Goal: Task Accomplishment & Management: Complete application form

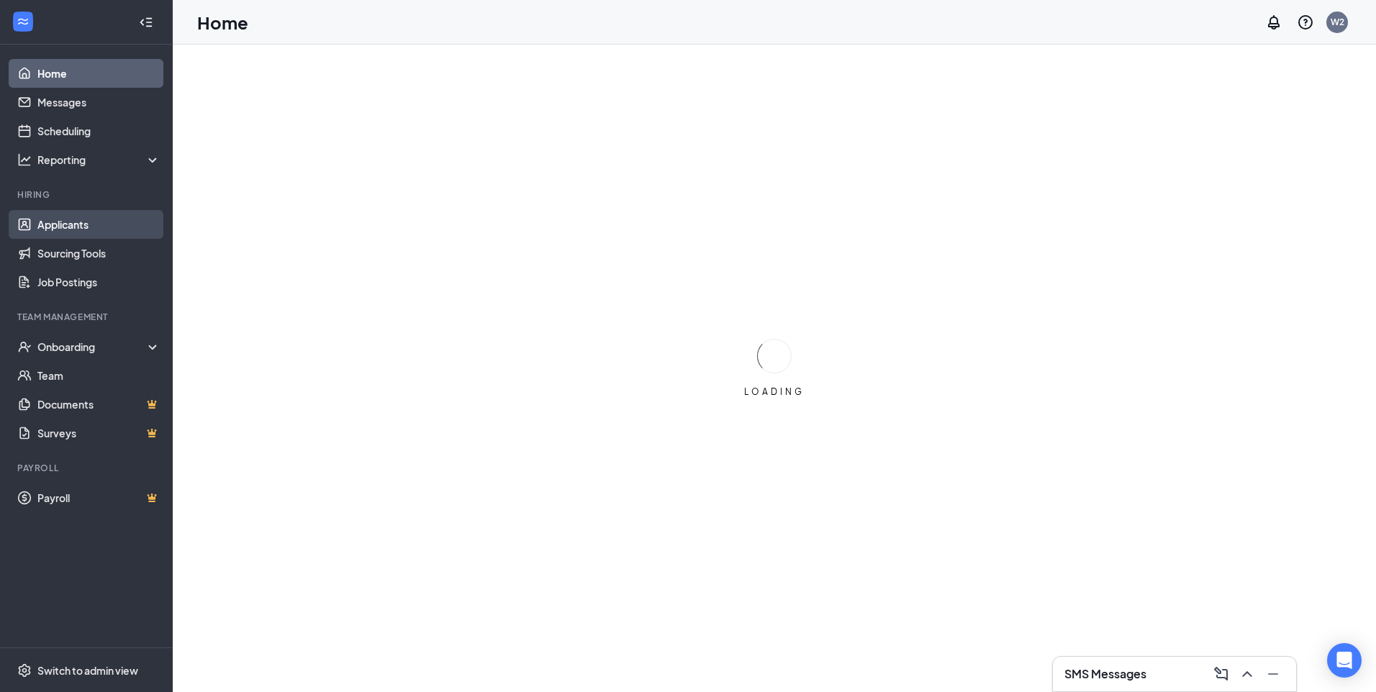
click at [67, 215] on link "Applicants" at bounding box center [98, 224] width 123 height 29
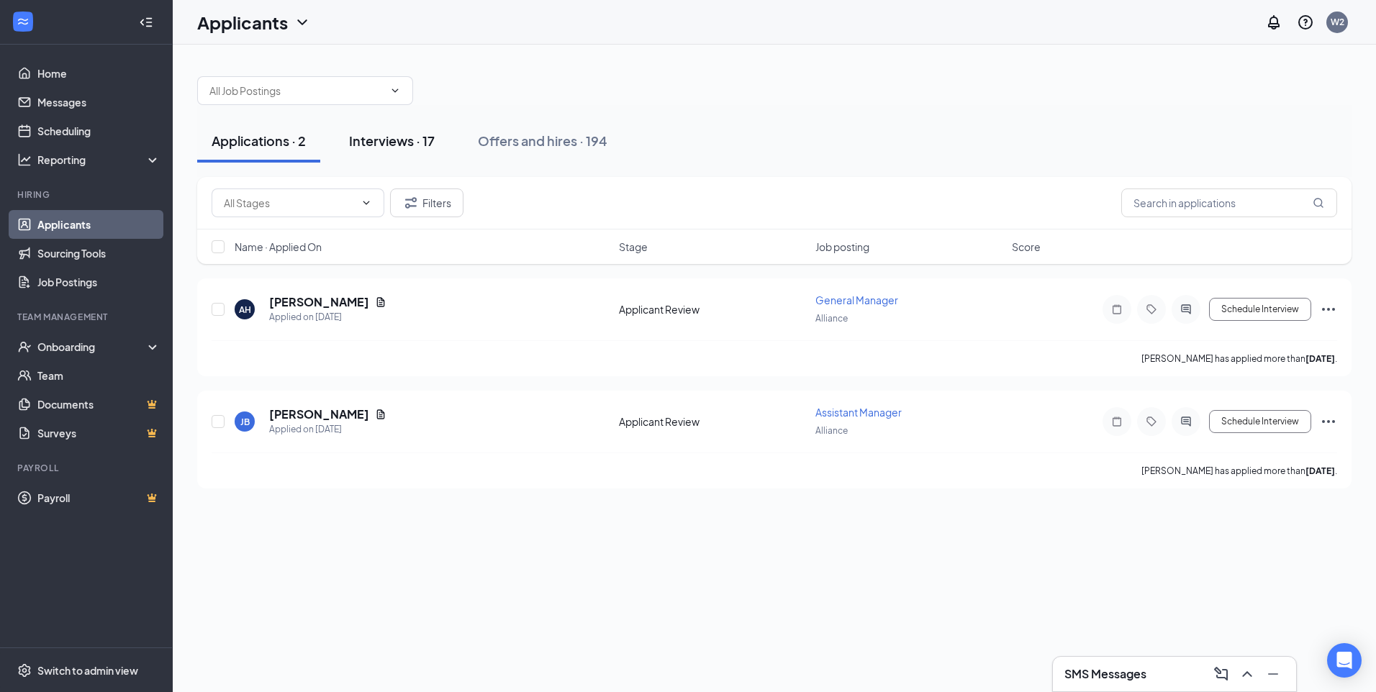
click at [409, 143] on div "Interviews · 17" at bounding box center [392, 141] width 86 height 18
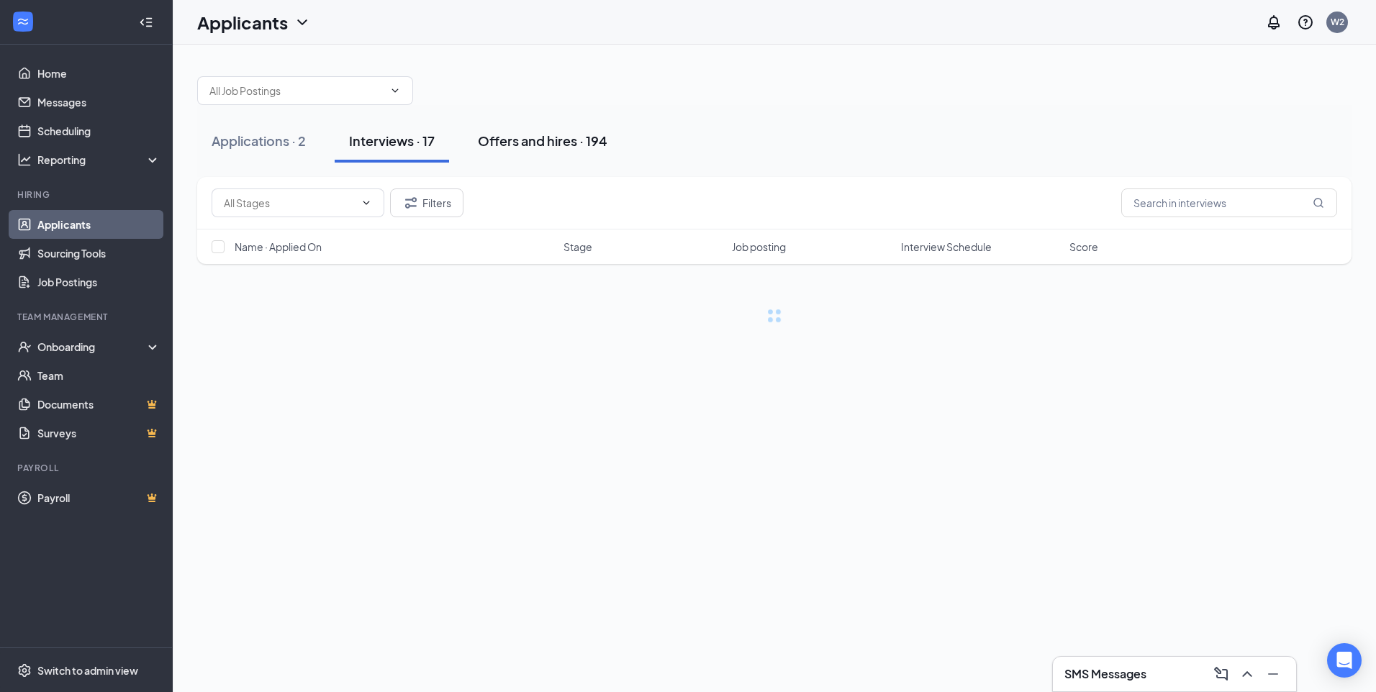
click at [530, 128] on button "Offers and hires · 194" at bounding box center [542, 140] width 158 height 43
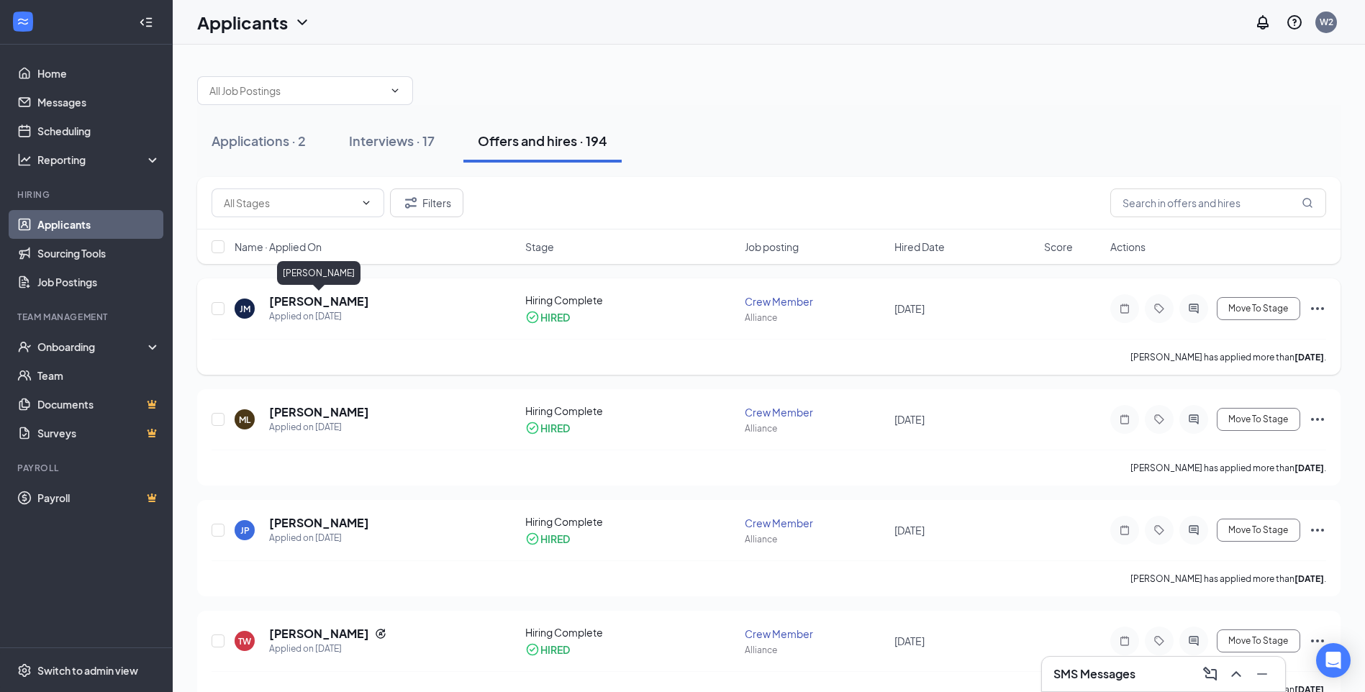
click at [347, 301] on h5 "[PERSON_NAME]" at bounding box center [319, 302] width 100 height 16
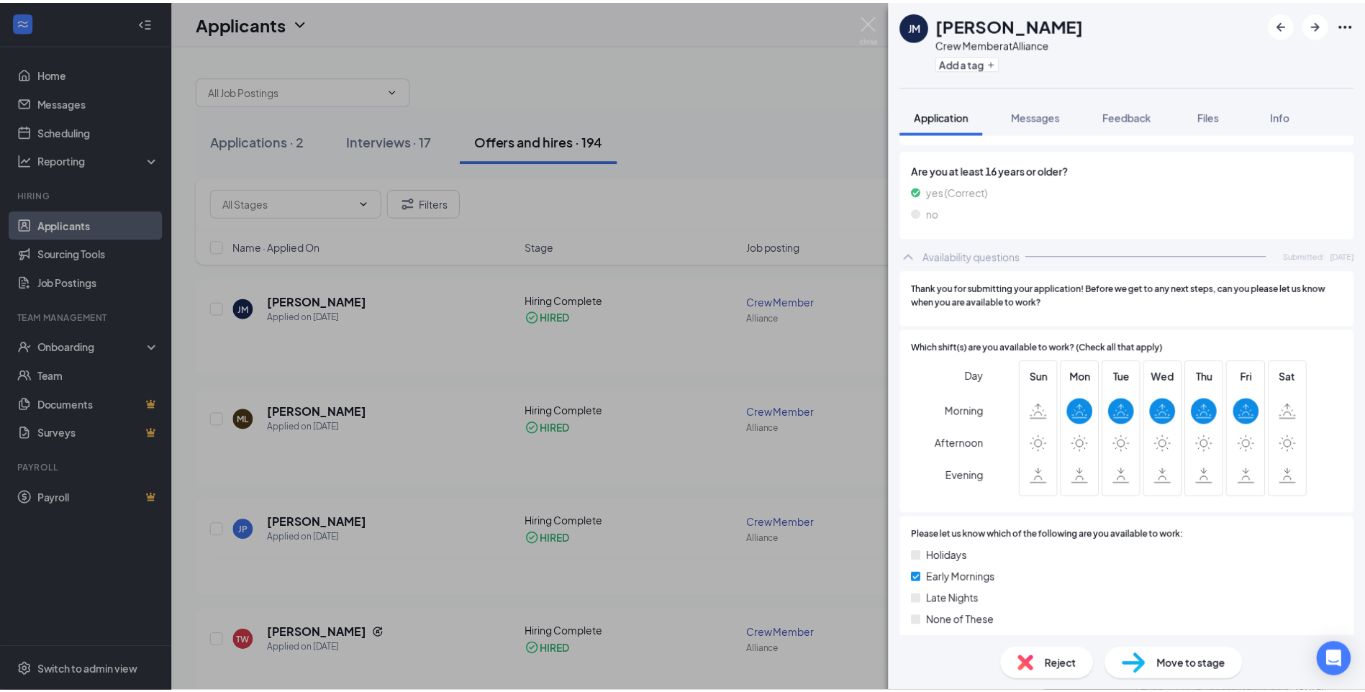
scroll to position [635, 0]
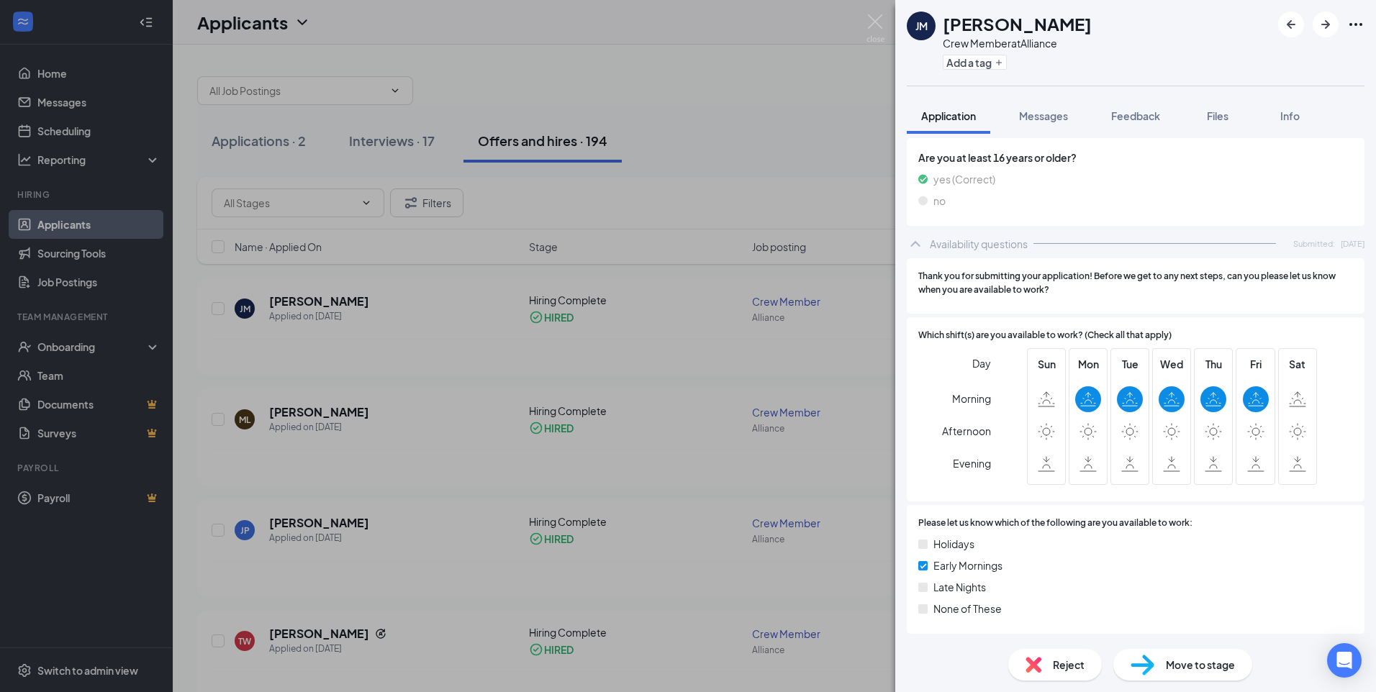
click at [735, 355] on div "[PERSON_NAME] Crew Member at Alliance Add a tag Application Messages Feedback F…" at bounding box center [688, 346] width 1376 height 692
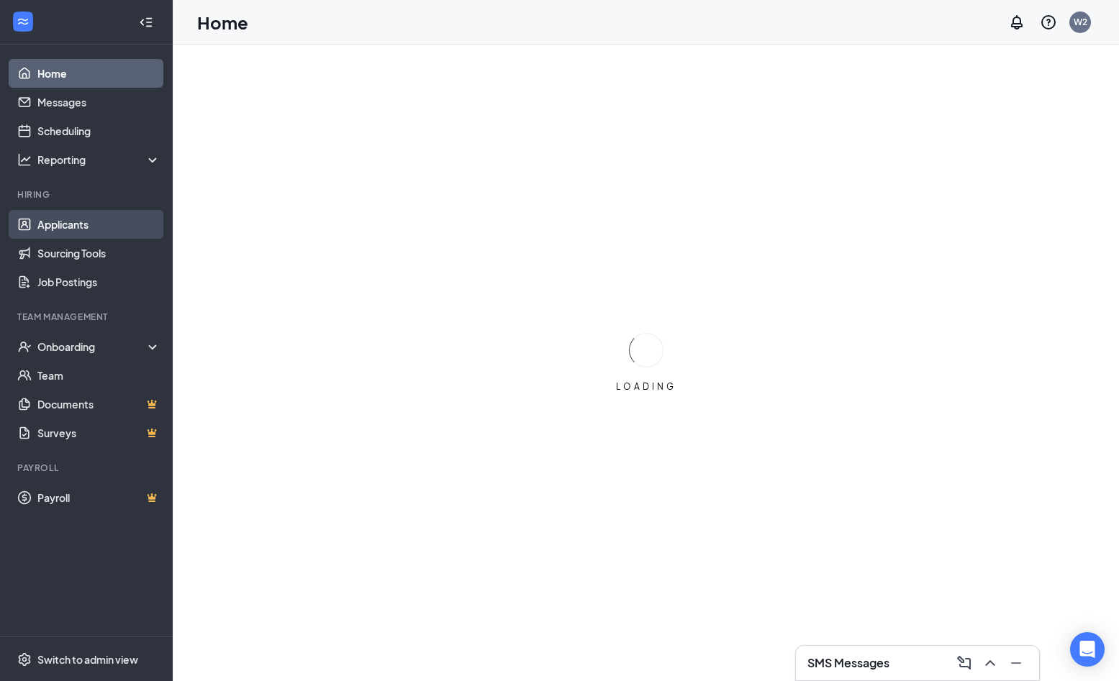
click at [69, 215] on link "Applicants" at bounding box center [98, 224] width 123 height 29
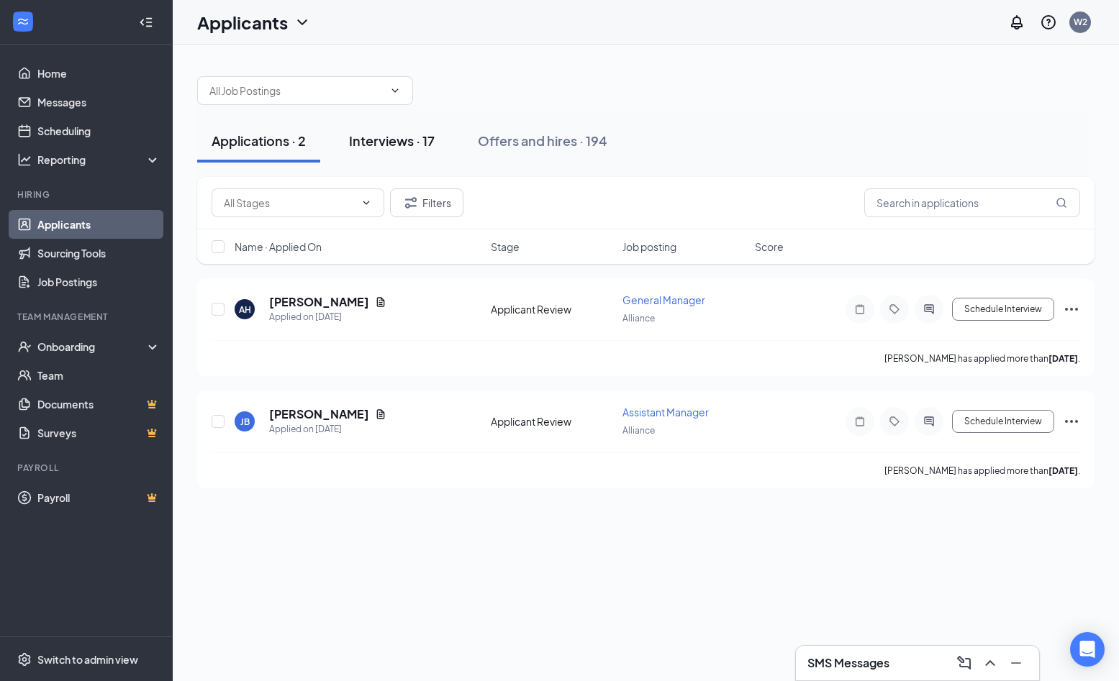
click at [411, 137] on div "Interviews · 17" at bounding box center [392, 141] width 86 height 18
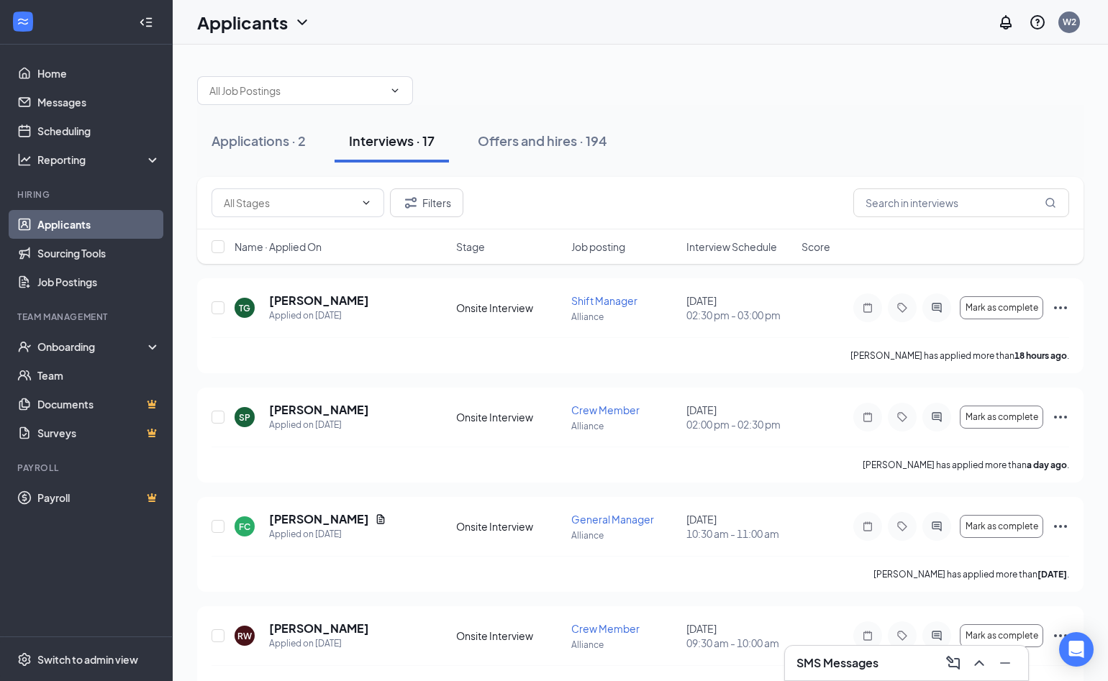
click at [586, 99] on div at bounding box center [640, 83] width 886 height 43
click at [570, 129] on button "Offers and hires · 194" at bounding box center [542, 140] width 158 height 43
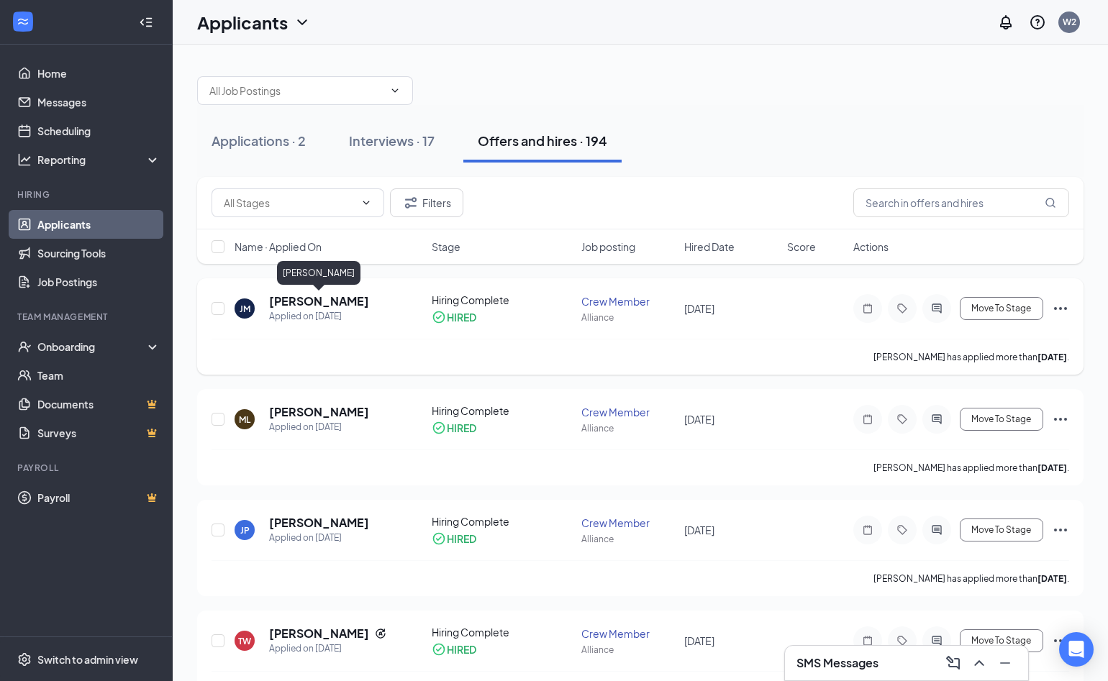
click at [329, 294] on h5 "[PERSON_NAME]" at bounding box center [319, 302] width 100 height 16
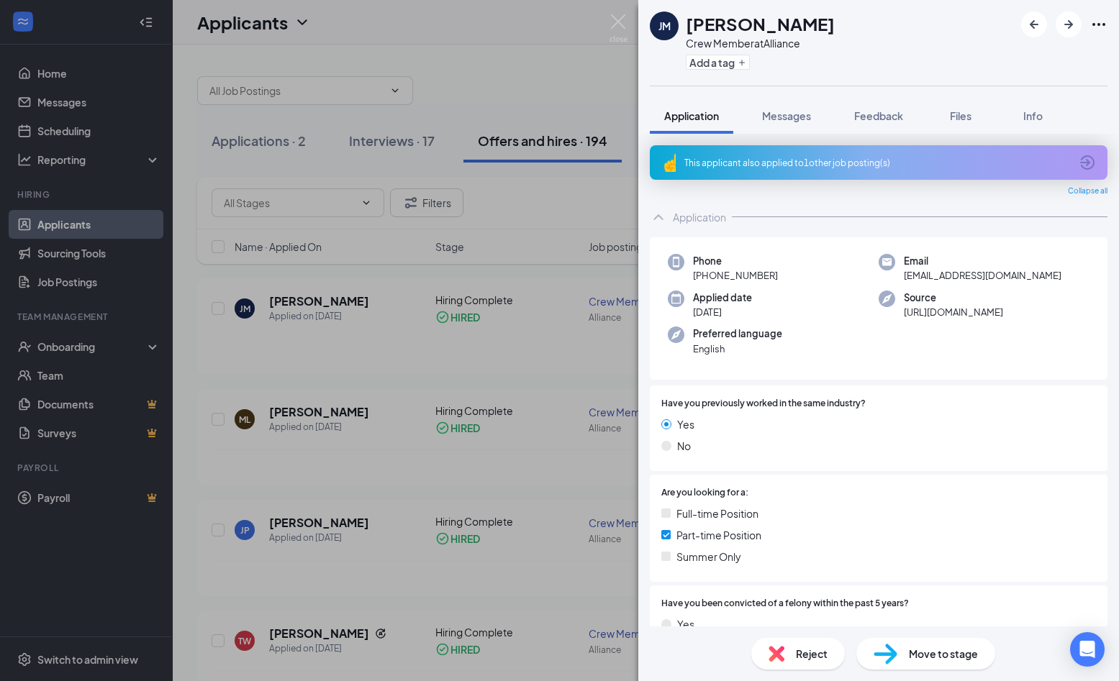
click at [522, 205] on div "[PERSON_NAME] Crew Member at Alliance Add a tag Application Messages Feedback F…" at bounding box center [559, 340] width 1119 height 681
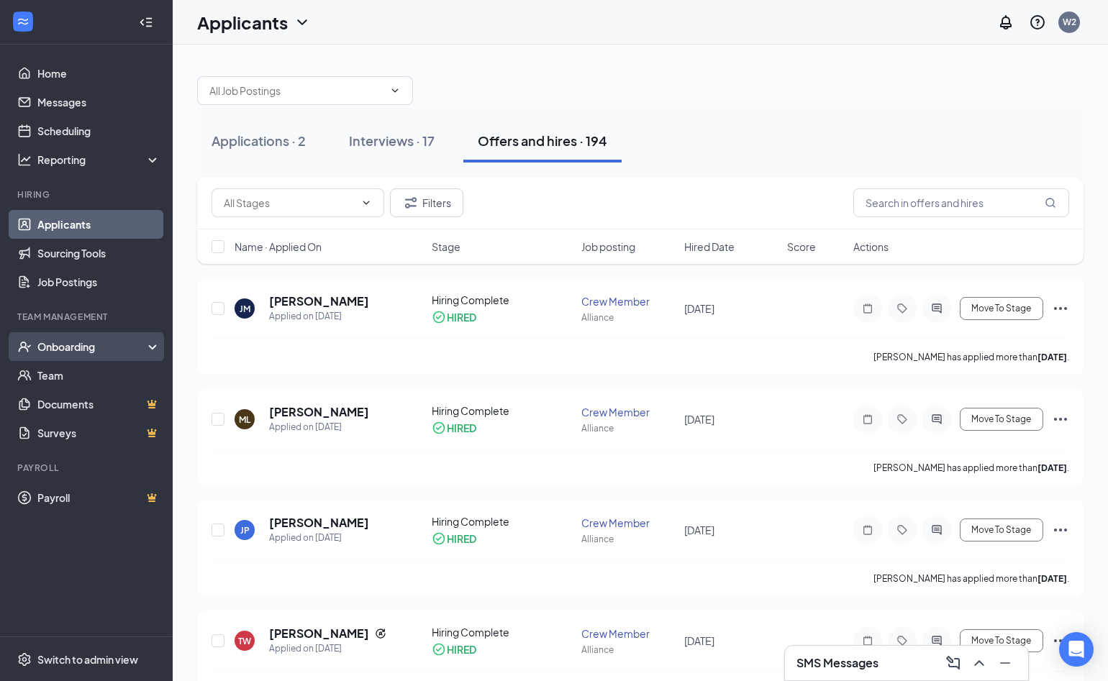
click at [73, 353] on div "Onboarding" at bounding box center [92, 347] width 111 height 14
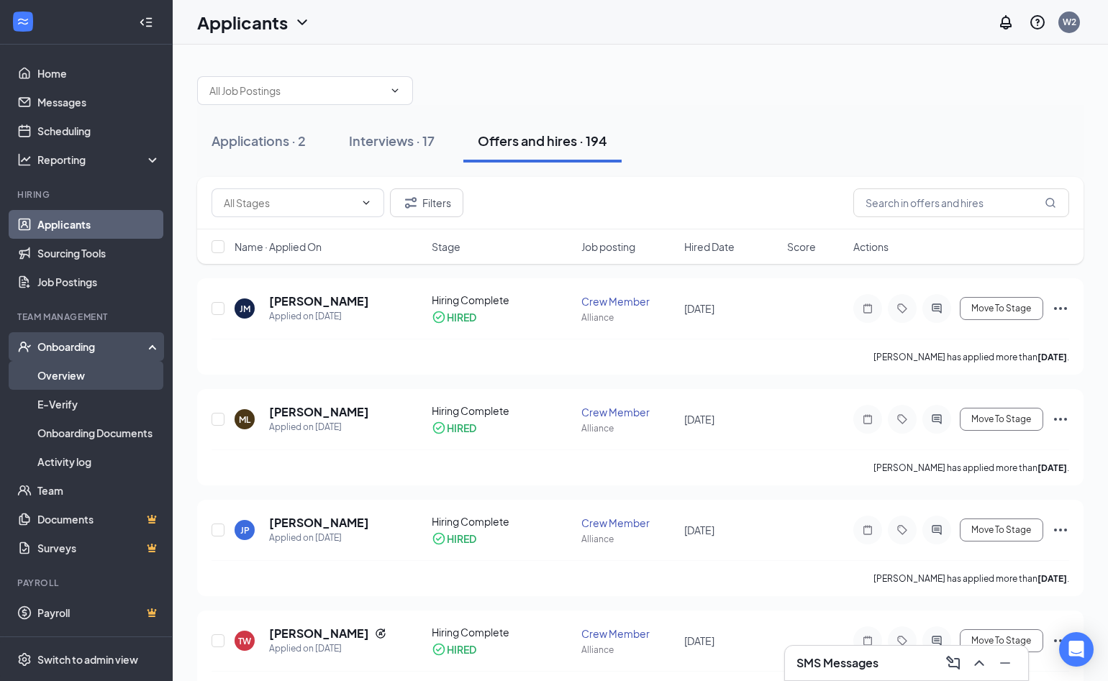
click at [76, 378] on link "Overview" at bounding box center [98, 375] width 123 height 29
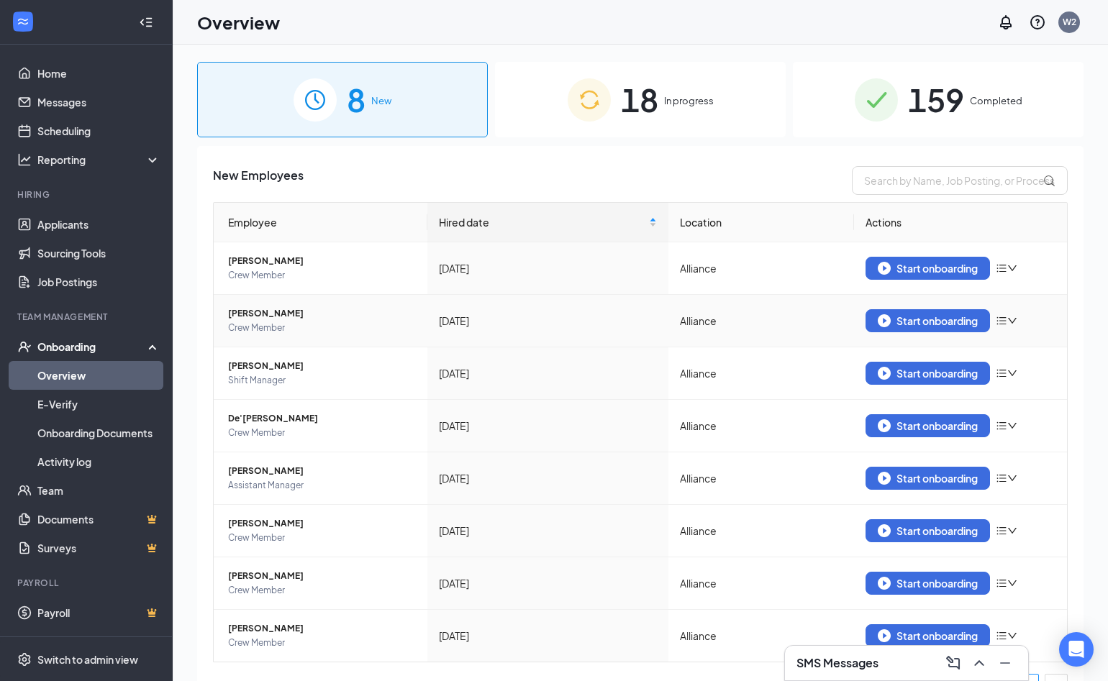
scroll to position [31, 0]
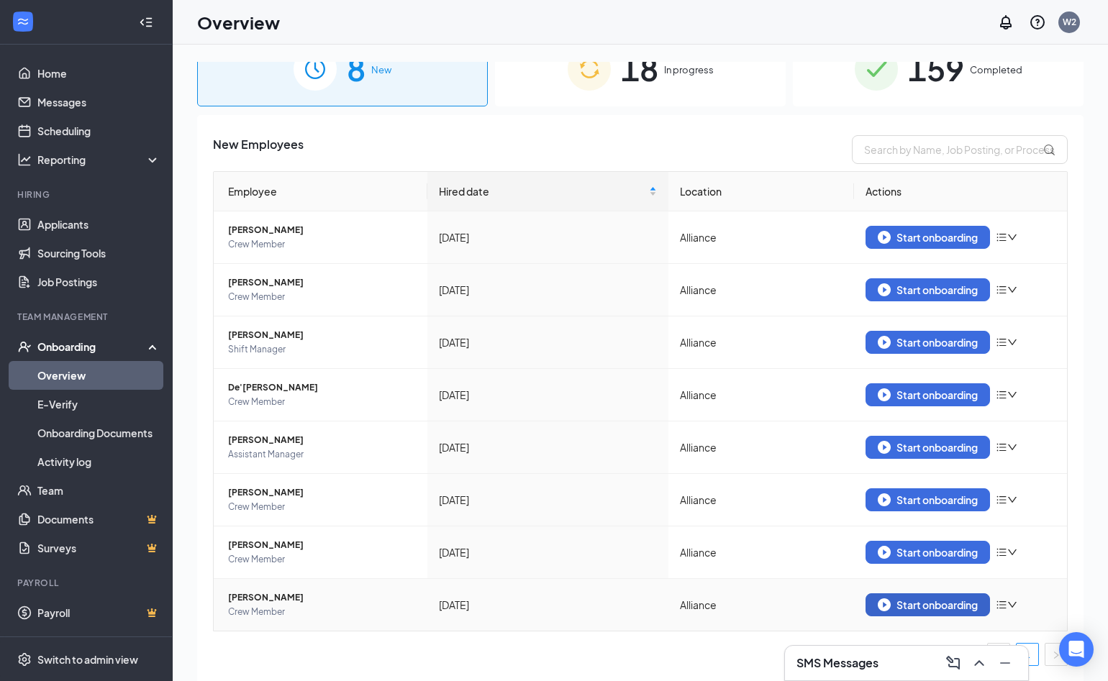
click at [906, 599] on div "Start onboarding" at bounding box center [928, 605] width 100 height 13
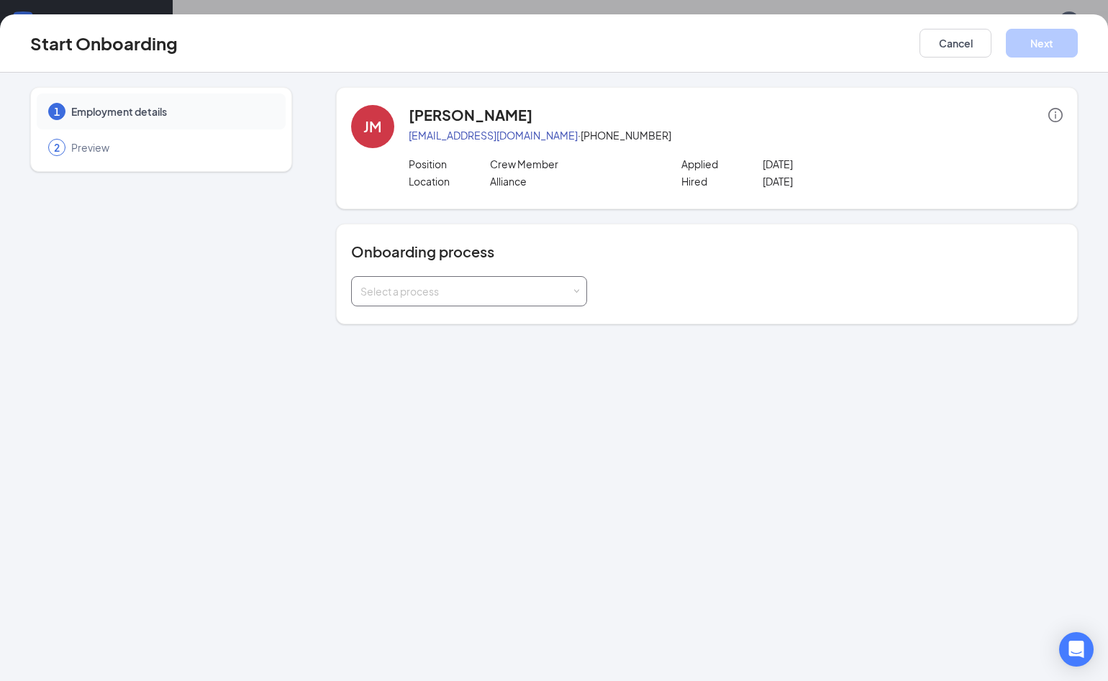
click at [558, 296] on div "Select a process" at bounding box center [465, 291] width 211 height 14
click at [407, 322] on li "New Hires" at bounding box center [468, 322] width 236 height 26
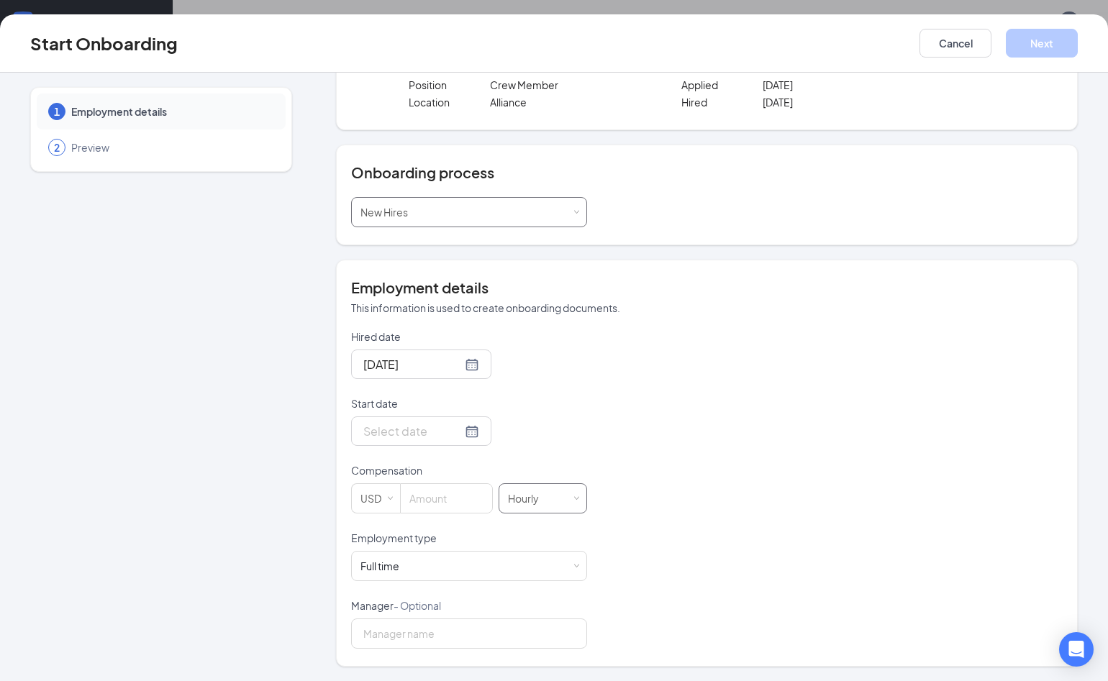
scroll to position [79, 0]
click at [452, 433] on div at bounding box center [421, 431] width 116 height 18
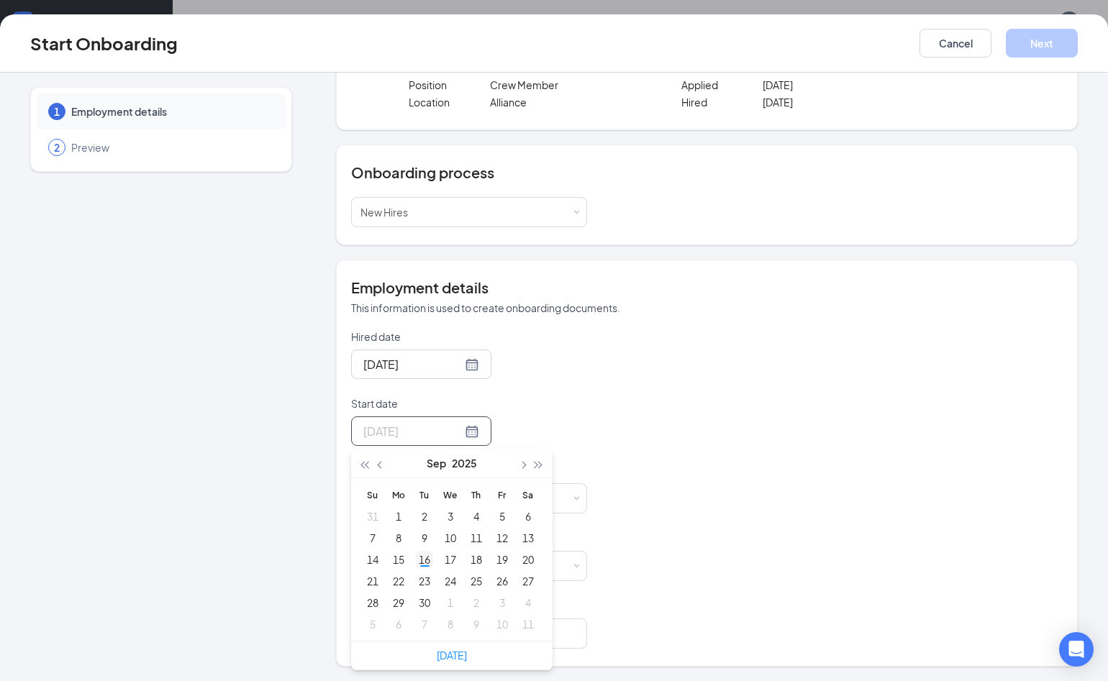
type input "[DATE]"
click at [424, 550] on td "16" at bounding box center [425, 560] width 26 height 22
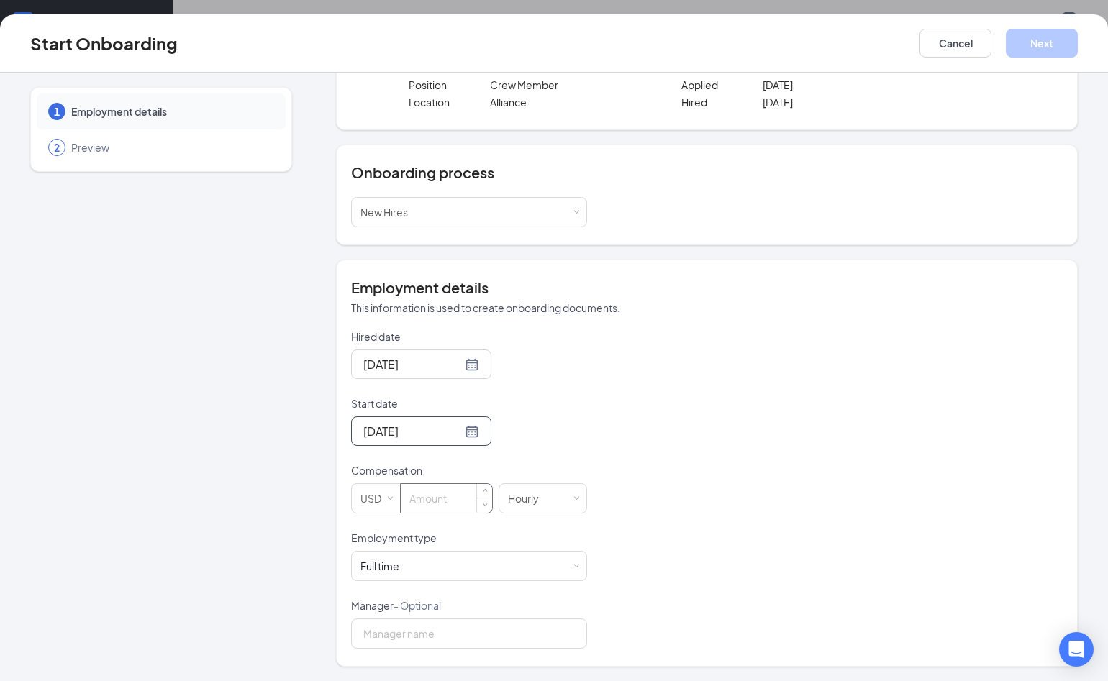
click at [432, 499] on input at bounding box center [446, 498] width 91 height 29
type input "0"
type input "13.5"
click at [642, 476] on div "Hired date [DATE] Start date [DATE] [DATE] Su Mo Tu We Th Fr Sa 31 1 2 3 4 5 6 …" at bounding box center [707, 488] width 712 height 319
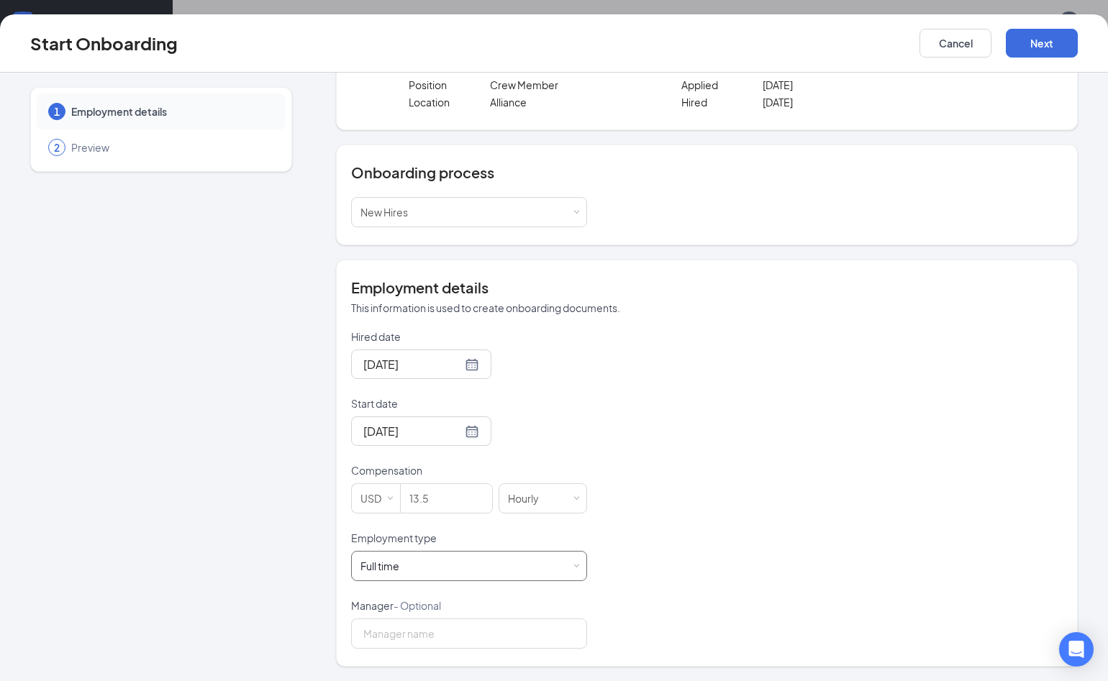
click at [471, 574] on div "Full time Works 30+ hours per week and is reasonably expected to work" at bounding box center [468, 566] width 217 height 29
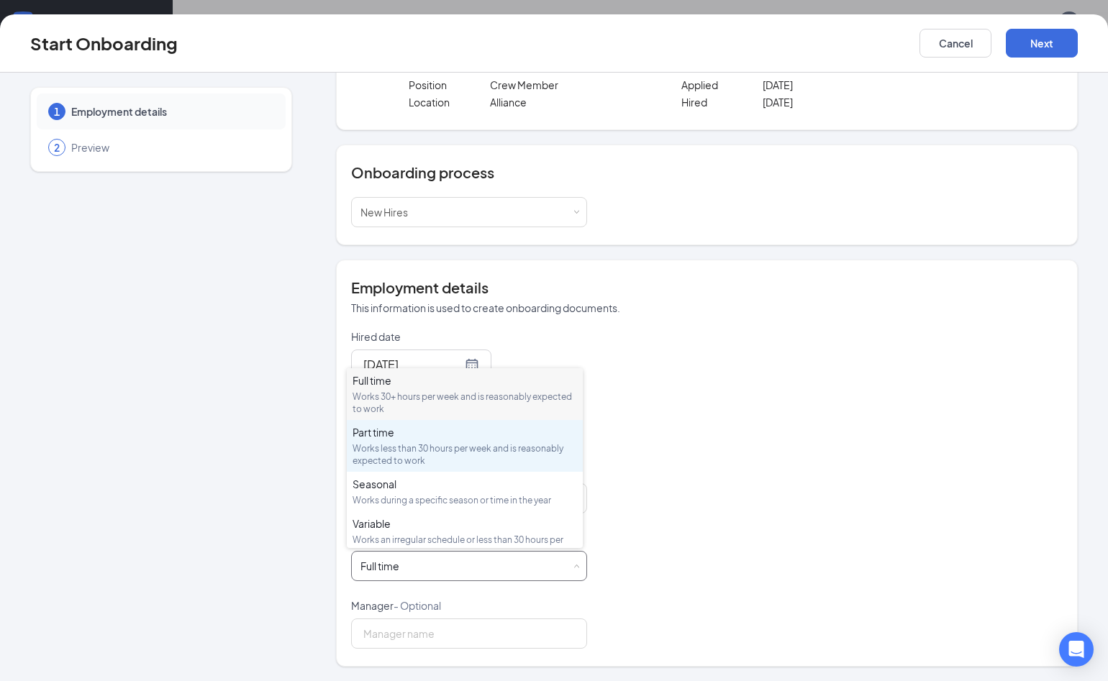
click at [421, 451] on div "Works less than 30 hours per week and is reasonably expected to work" at bounding box center [465, 454] width 224 height 24
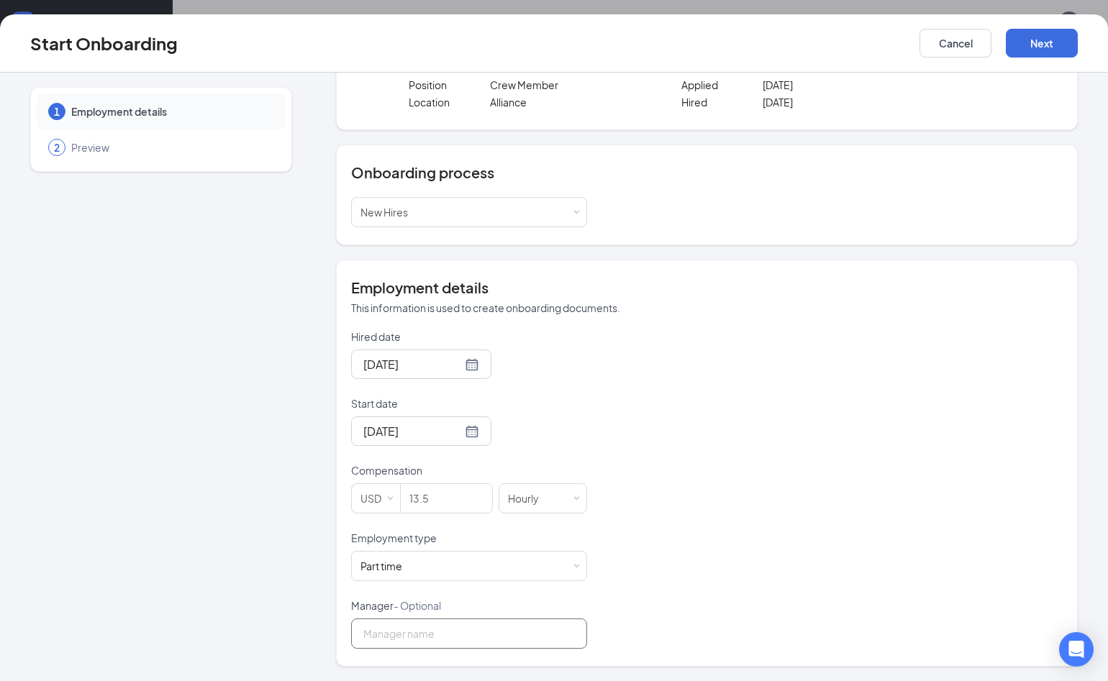
click at [455, 644] on input "Manager - Optional" at bounding box center [469, 634] width 236 height 30
type input "[PERSON_NAME]"
click at [853, 357] on div "Hired date [DATE] Start date [DATE] [DATE] Su Mo Tu We Th Fr Sa 31 1 2 3 4 5 6 …" at bounding box center [707, 488] width 712 height 319
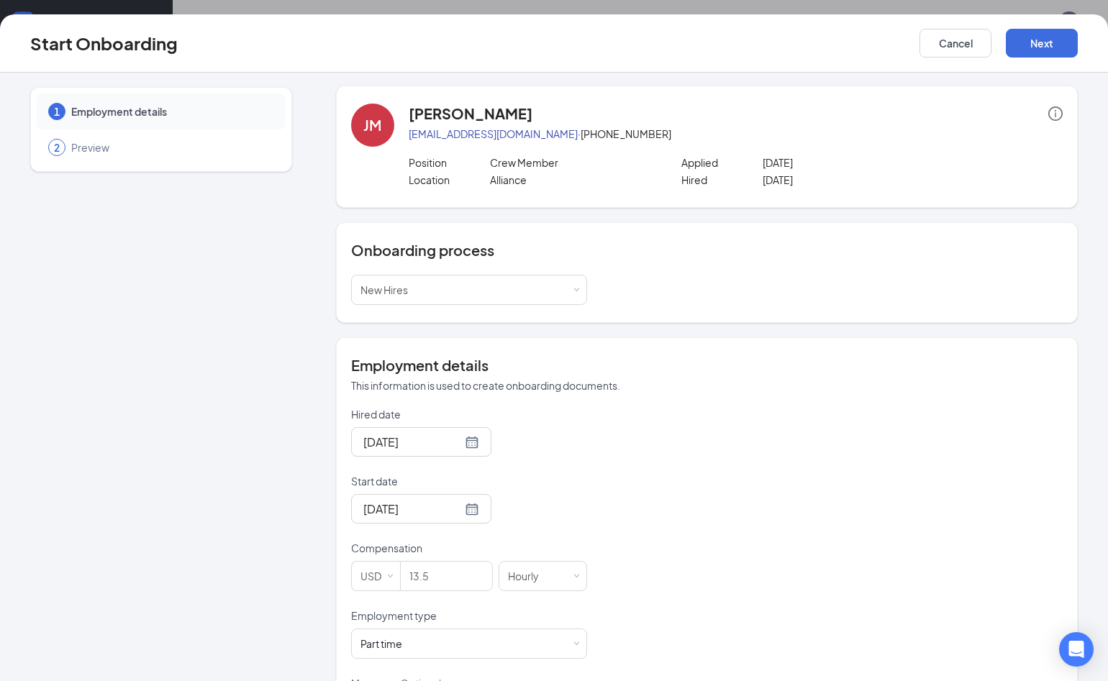
scroll to position [0, 0]
click at [1060, 53] on button "Next" at bounding box center [1042, 43] width 72 height 29
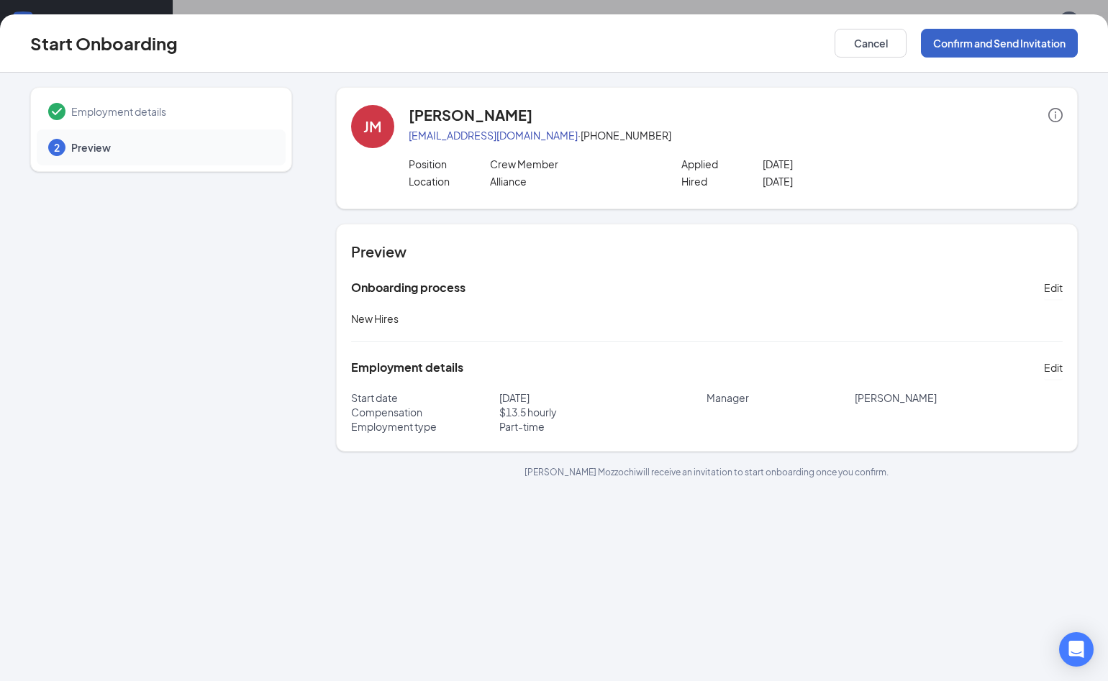
click at [1028, 47] on button "Confirm and Send Invitation" at bounding box center [999, 43] width 157 height 29
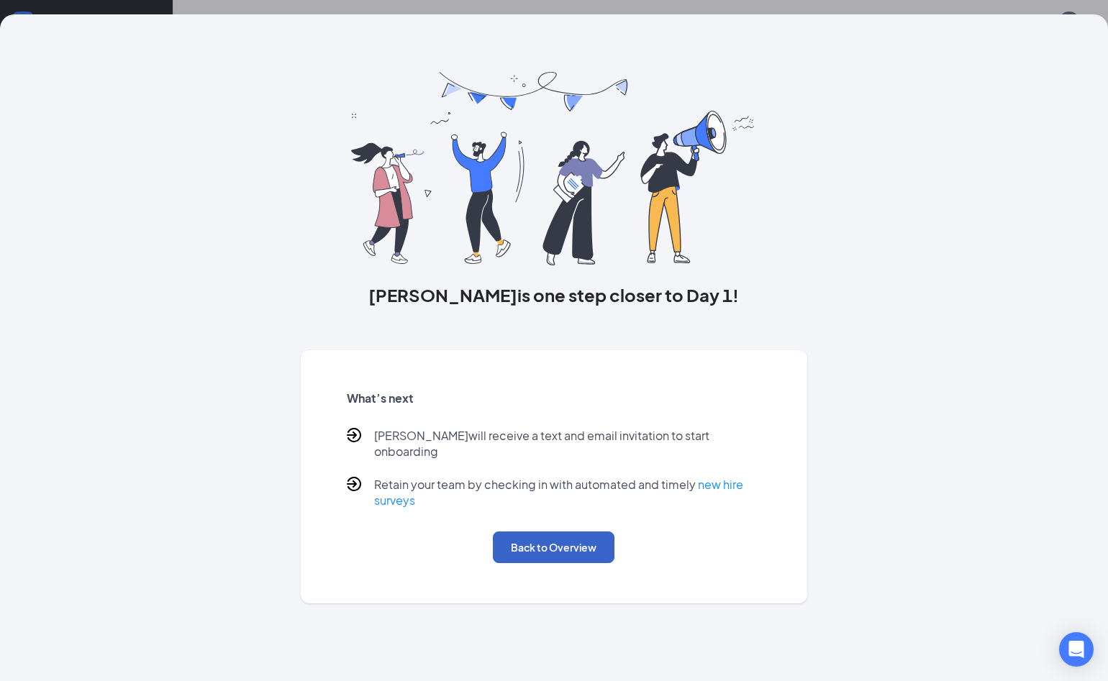
click at [564, 535] on button "Back to Overview" at bounding box center [554, 548] width 122 height 32
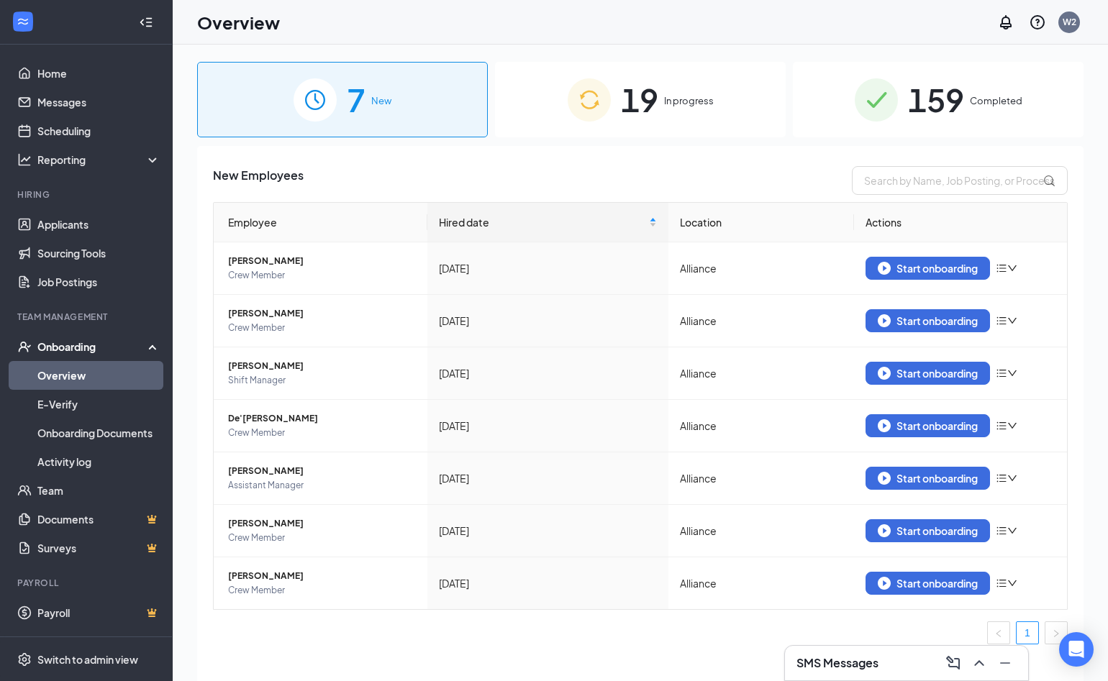
click at [636, 112] on span "19" at bounding box center [639, 100] width 37 height 50
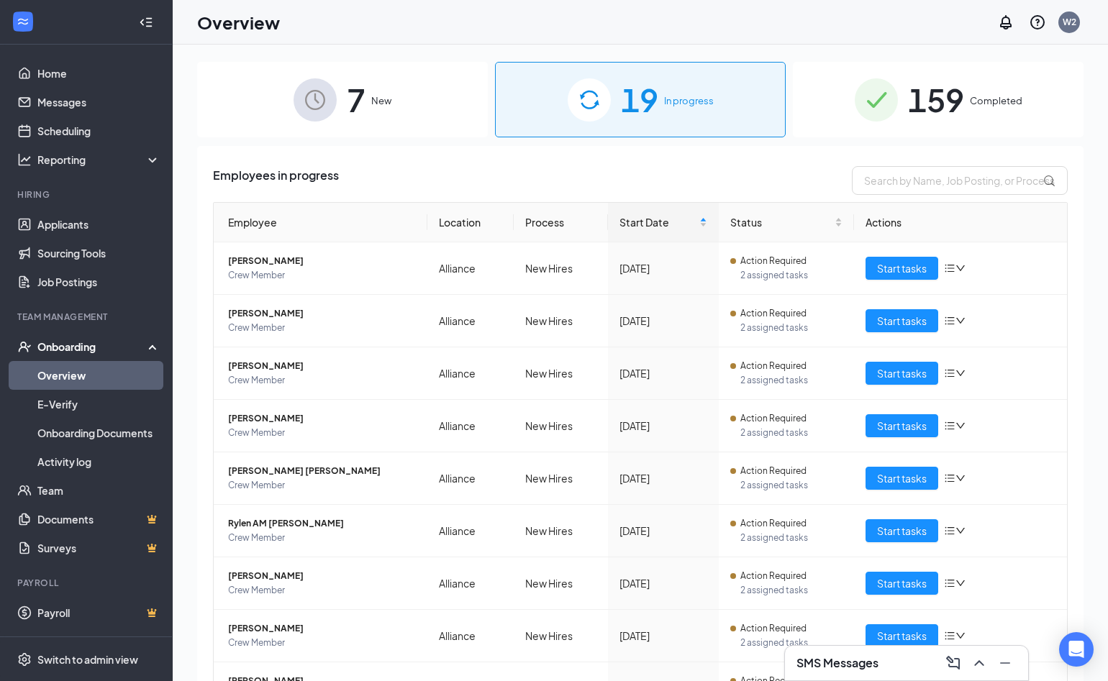
click at [350, 120] on span "7" at bounding box center [356, 100] width 19 height 50
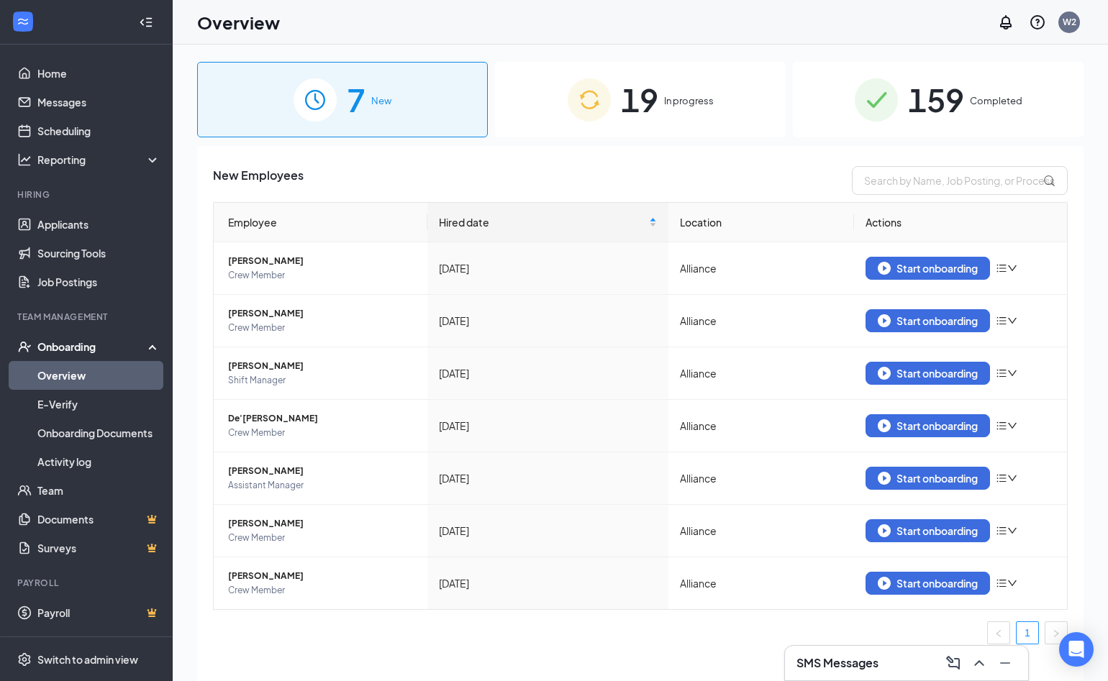
click at [935, 107] on span "159" at bounding box center [936, 100] width 56 height 50
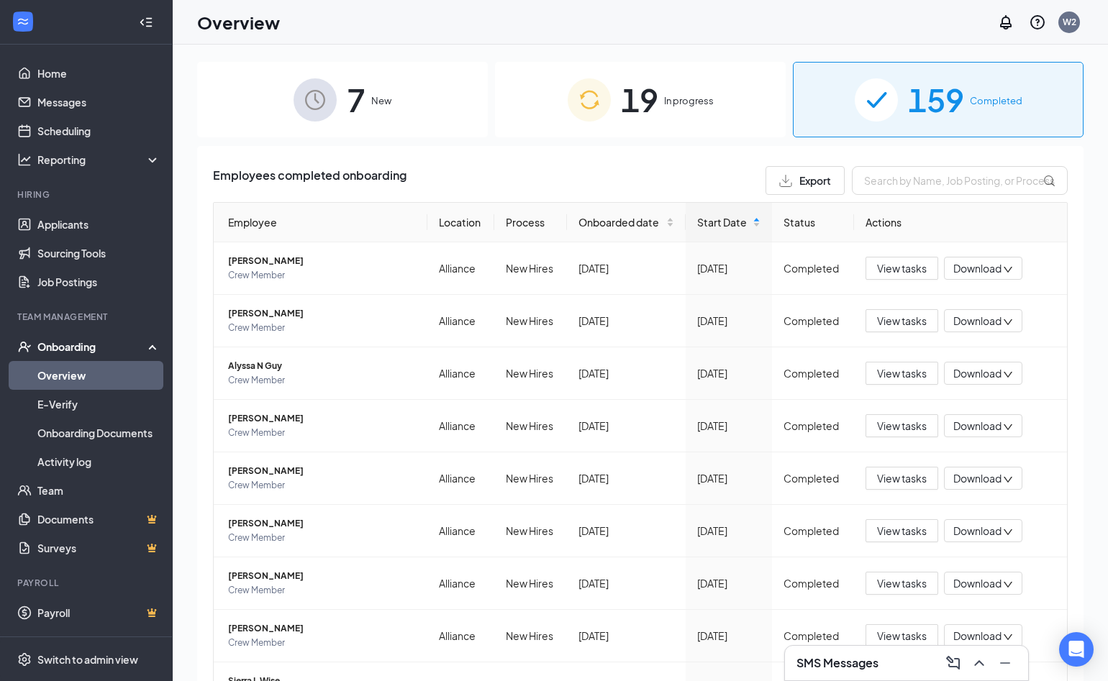
click at [680, 106] on span "In progress" at bounding box center [689, 101] width 50 height 14
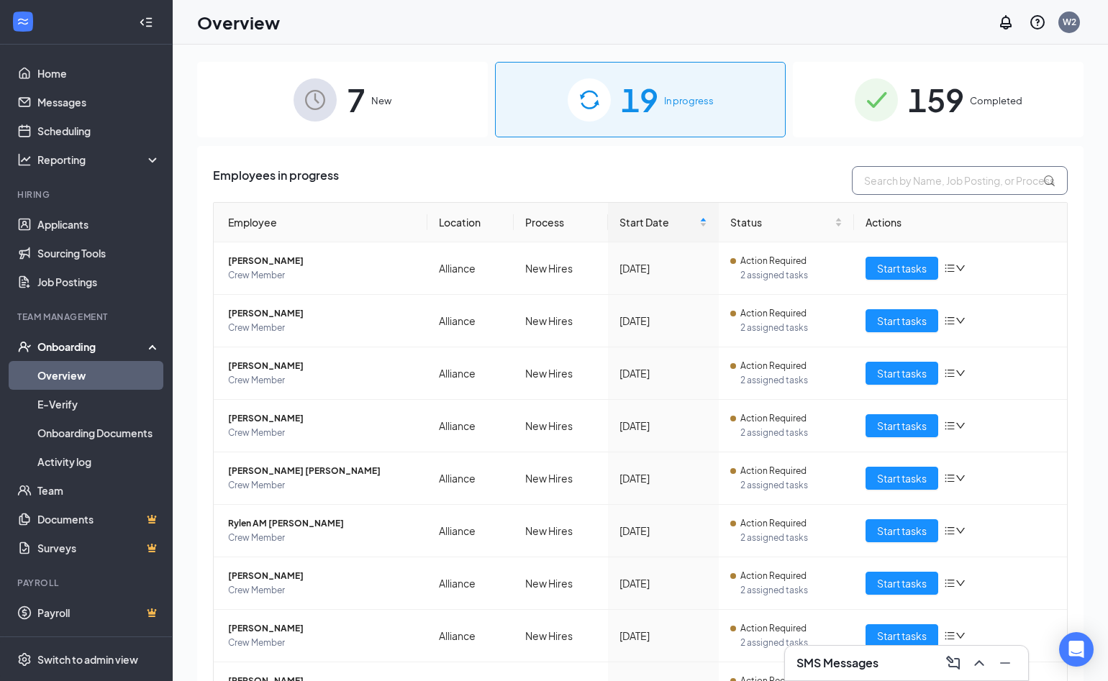
click at [904, 175] on input "text" at bounding box center [960, 180] width 216 height 29
type input "jacklyn"
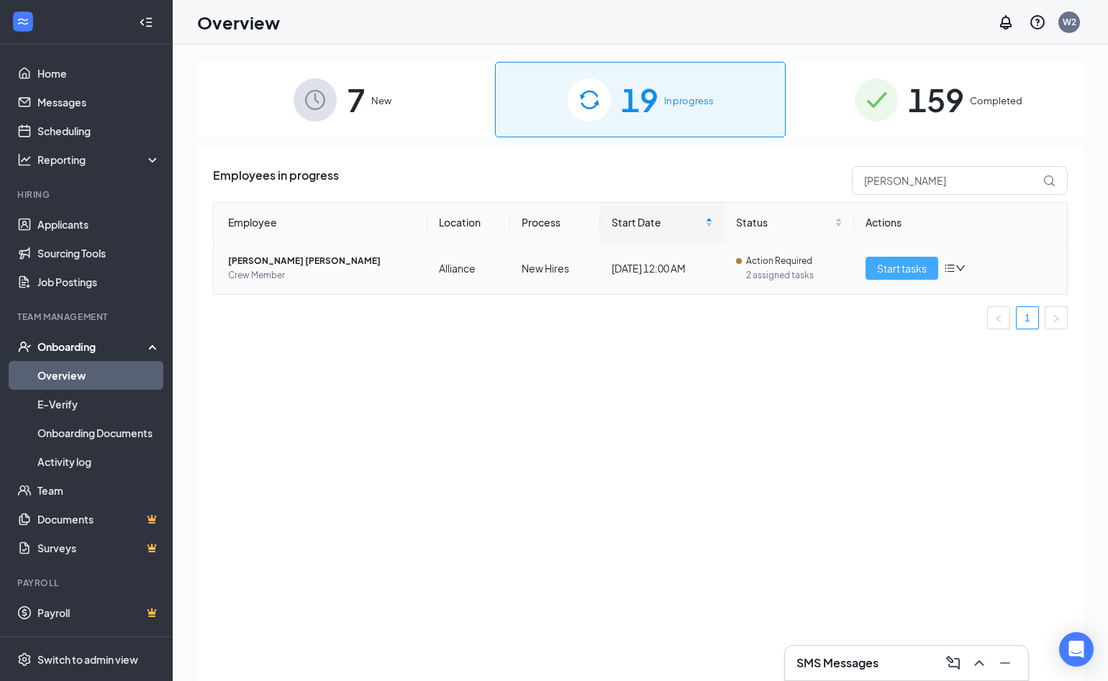
click at [896, 270] on span "Start tasks" at bounding box center [902, 268] width 50 height 16
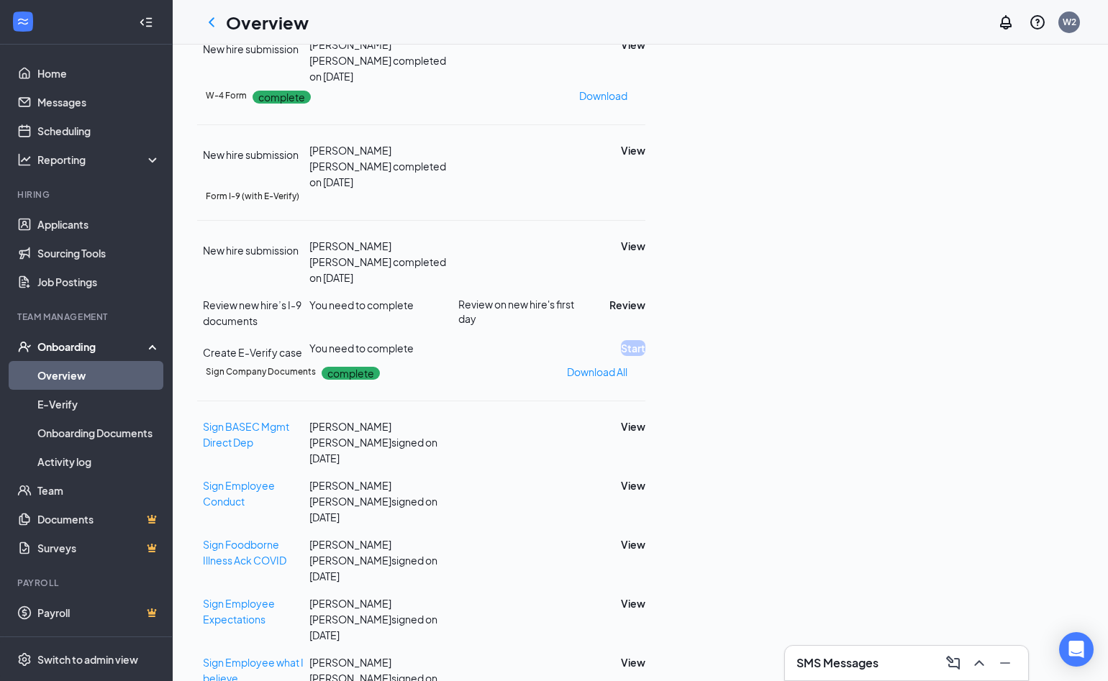
scroll to position [216, 0]
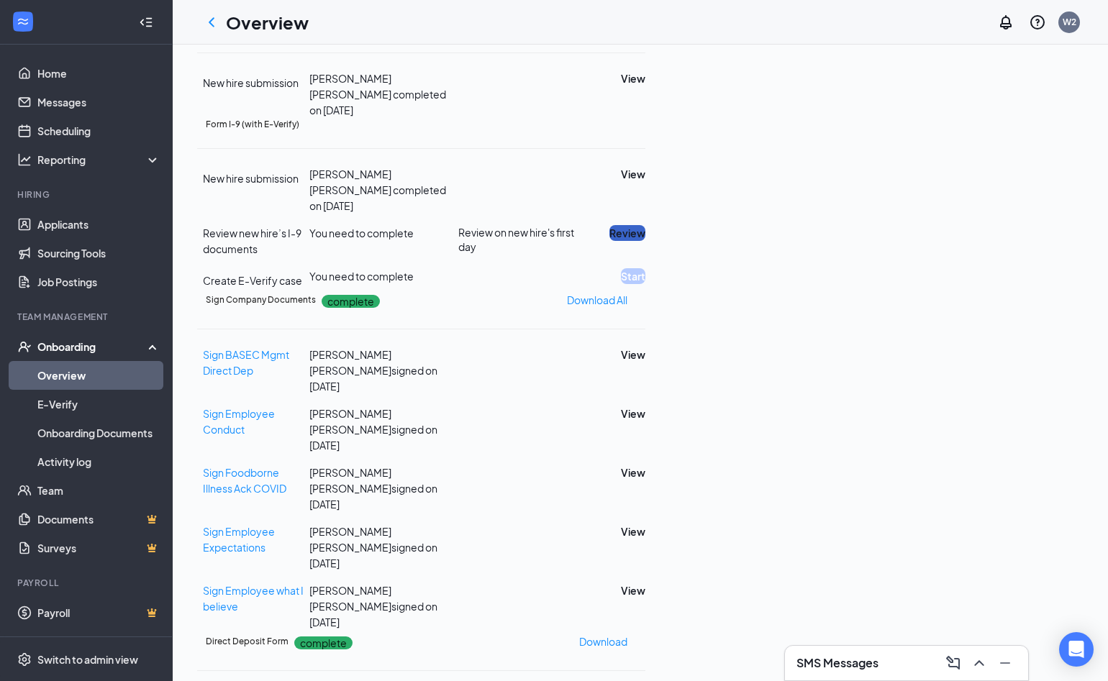
click at [645, 241] on button "Review" at bounding box center [627, 233] width 36 height 16
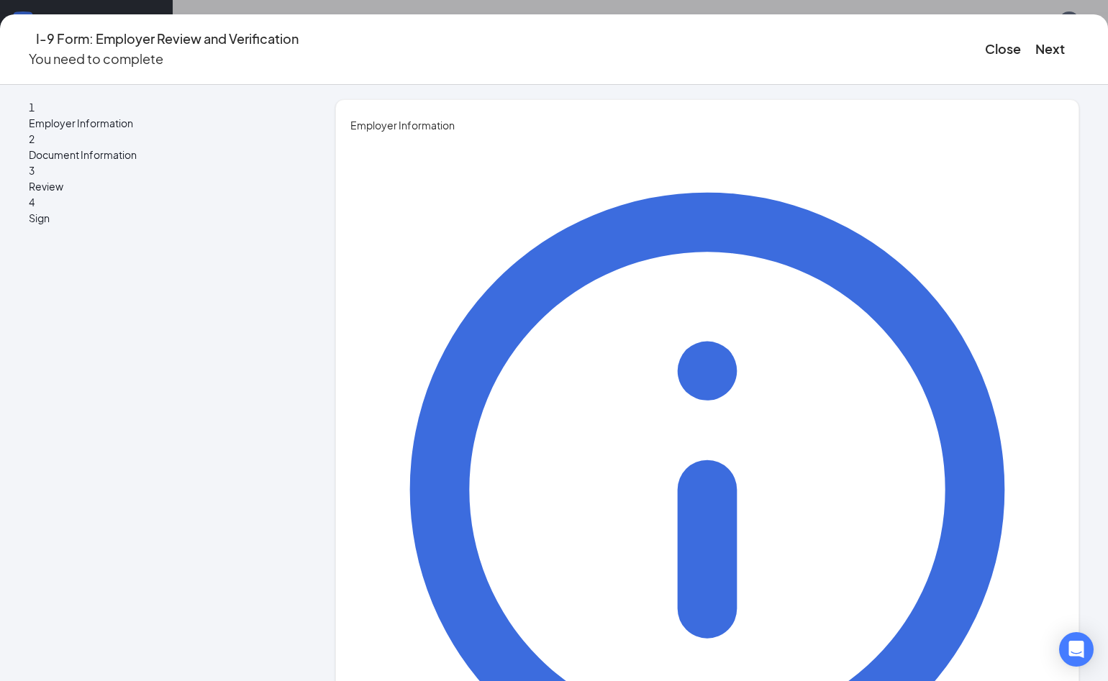
type input "t"
type input "Tyler"
type input "Bristol"
type input "GM"
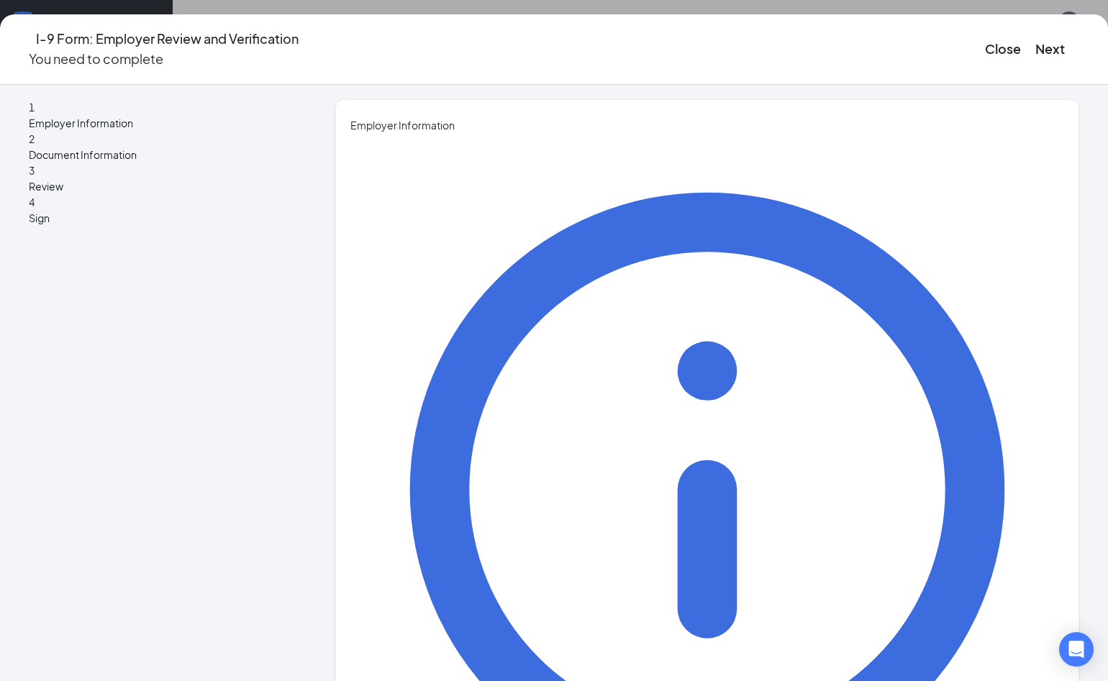
type input "basec202@gmail.com"
type input "3308214338"
click at [1035, 39] on button "Next" at bounding box center [1049, 49] width 29 height 20
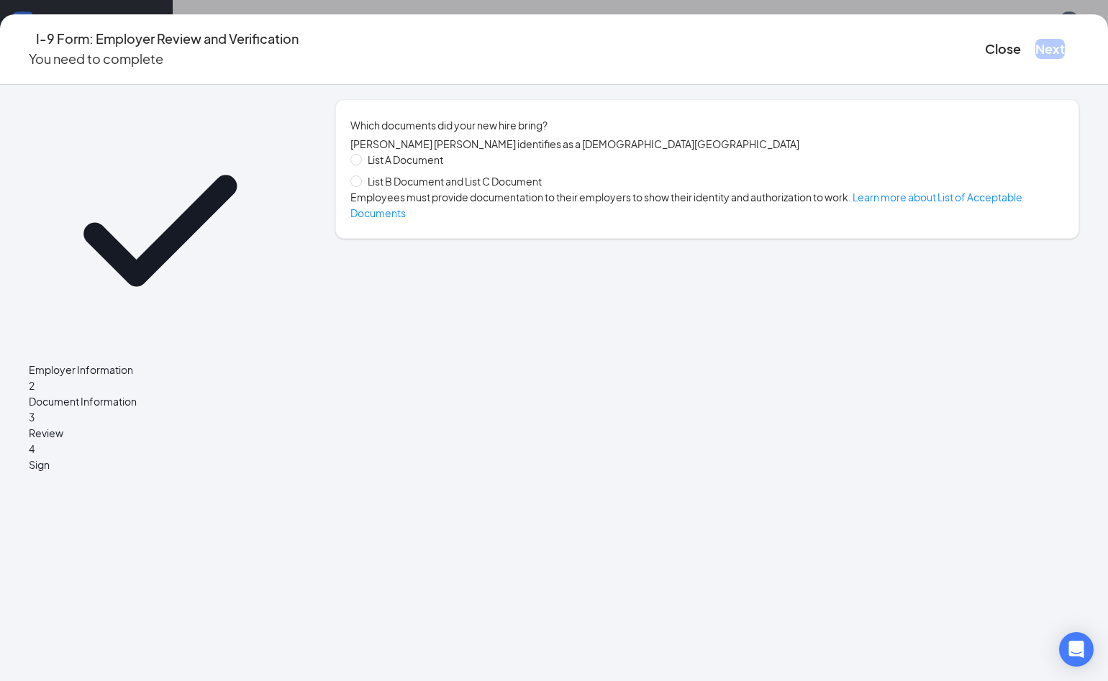
click at [403, 188] on span "List B Document and List C Document" at bounding box center [455, 181] width 186 height 16
click at [360, 186] on input "List B Document and List C Document" at bounding box center [355, 181] width 10 height 10
radio input "true"
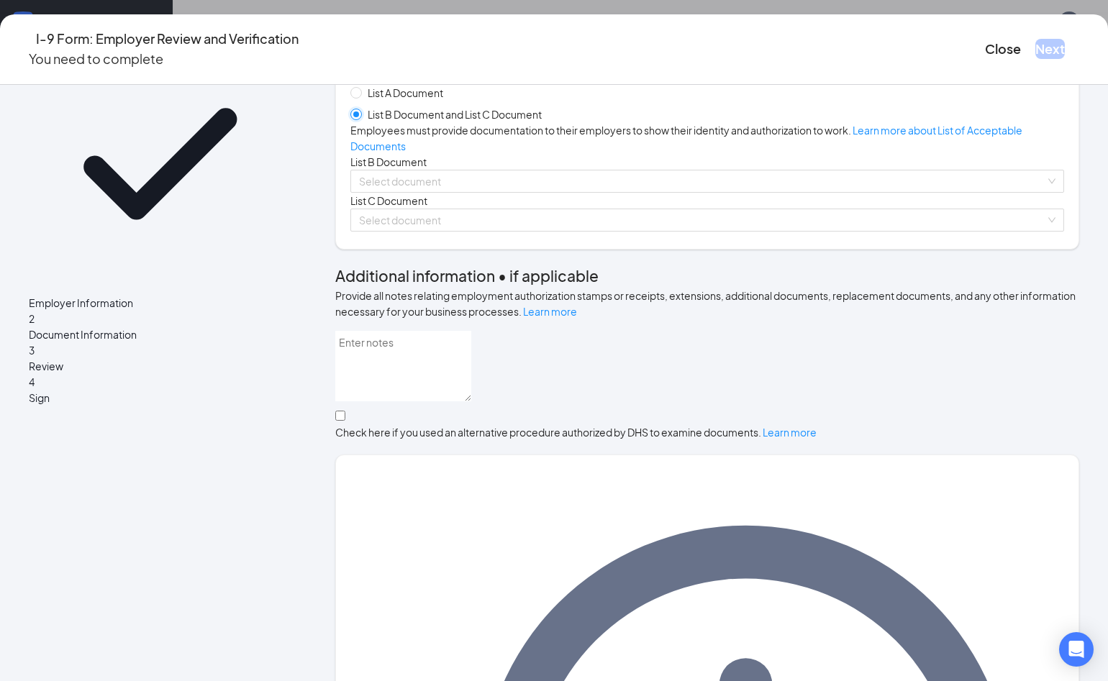
scroll to position [153, 0]
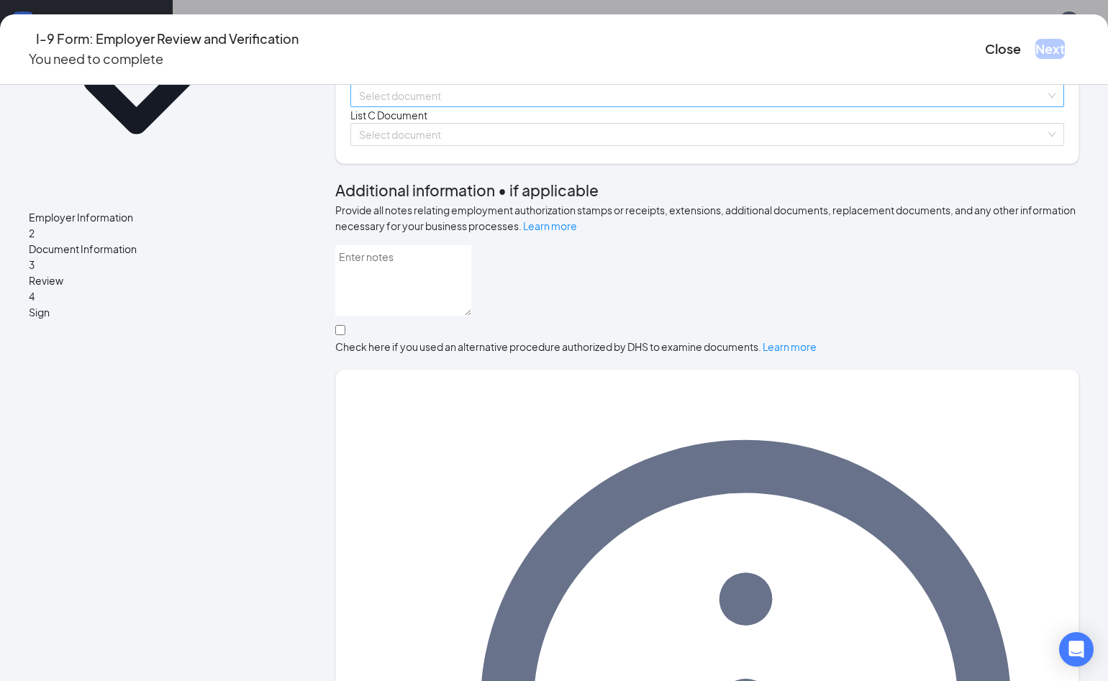
click at [454, 106] on input "search" at bounding box center [702, 96] width 686 height 22
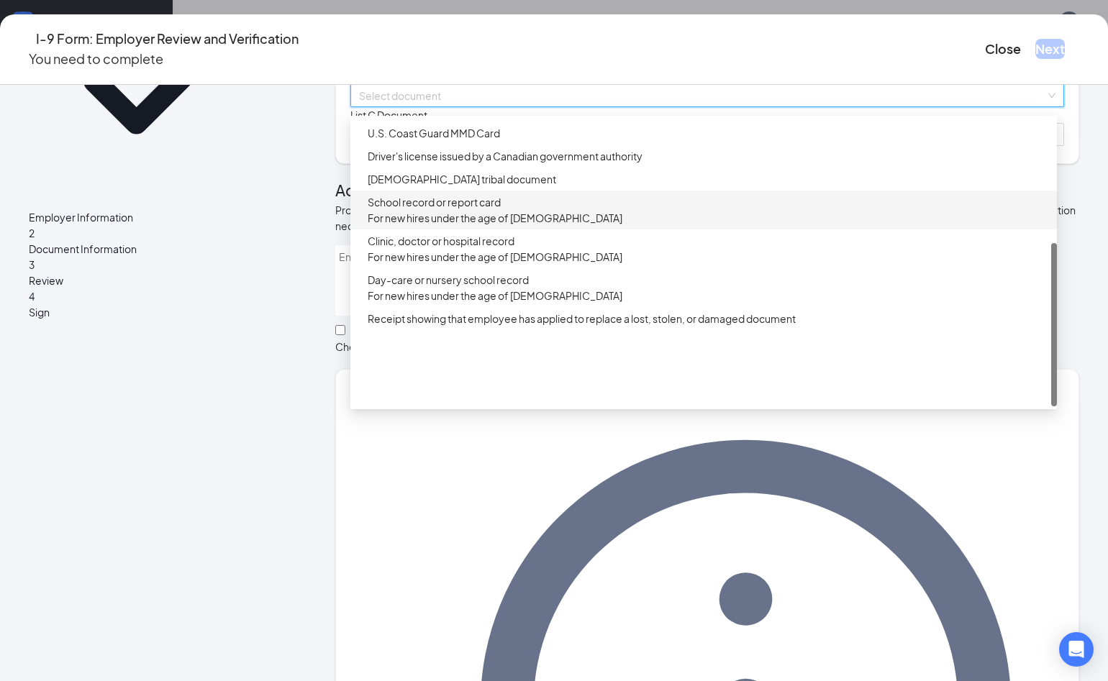
scroll to position [0, 0]
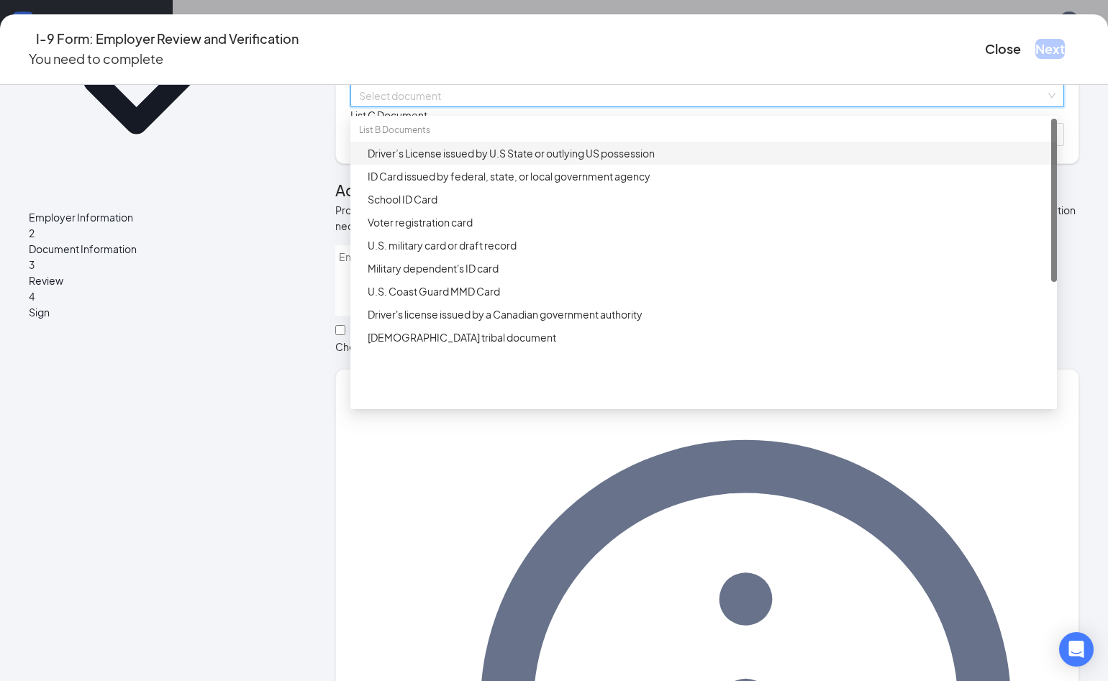
click at [468, 161] on div "Driver’s License issued by U.S State or outlying US possession" at bounding box center [708, 153] width 681 height 16
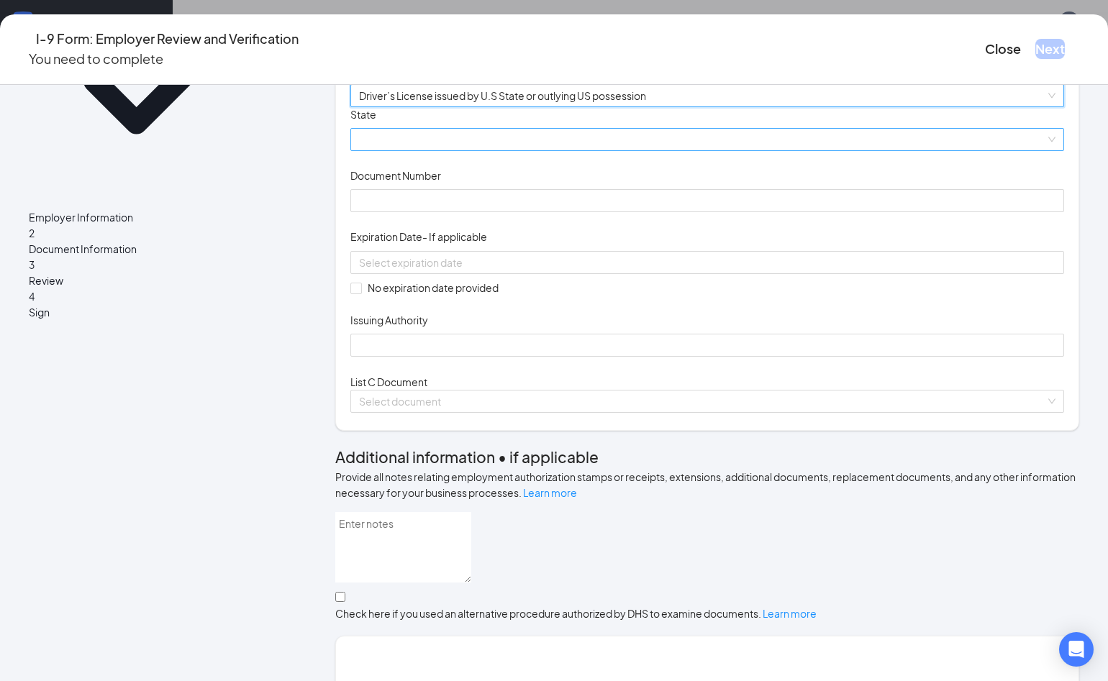
click at [600, 151] on div at bounding box center [707, 139] width 714 height 23
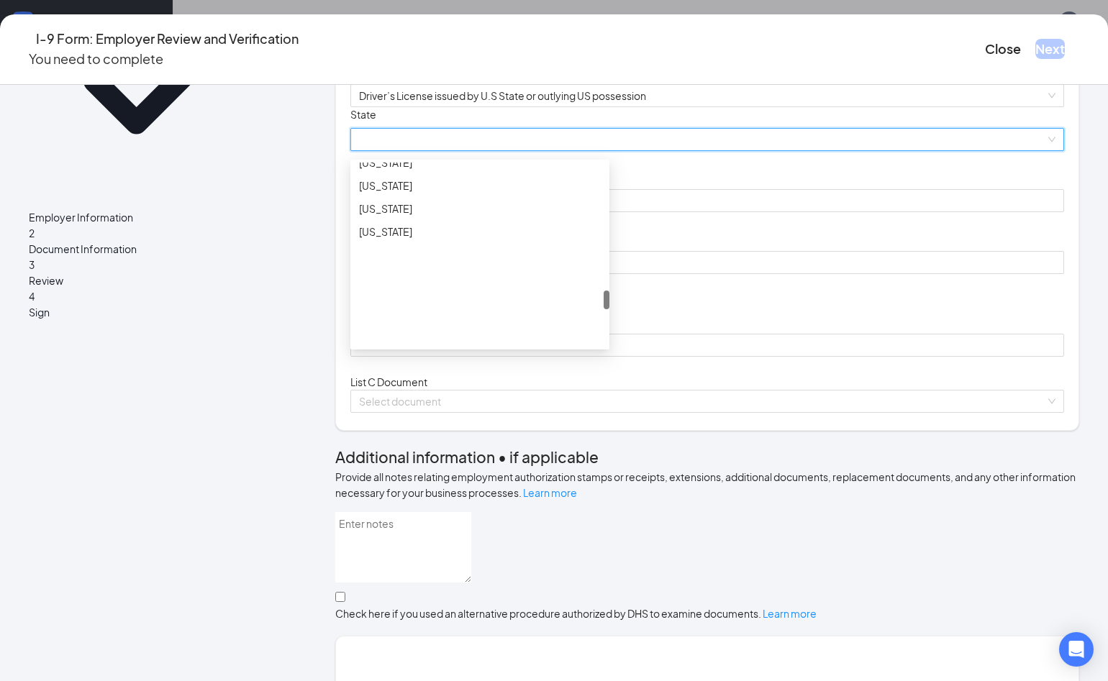
scroll to position [1223, 0]
click at [359, 196] on div "Ohio" at bounding box center [480, 189] width 242 height 16
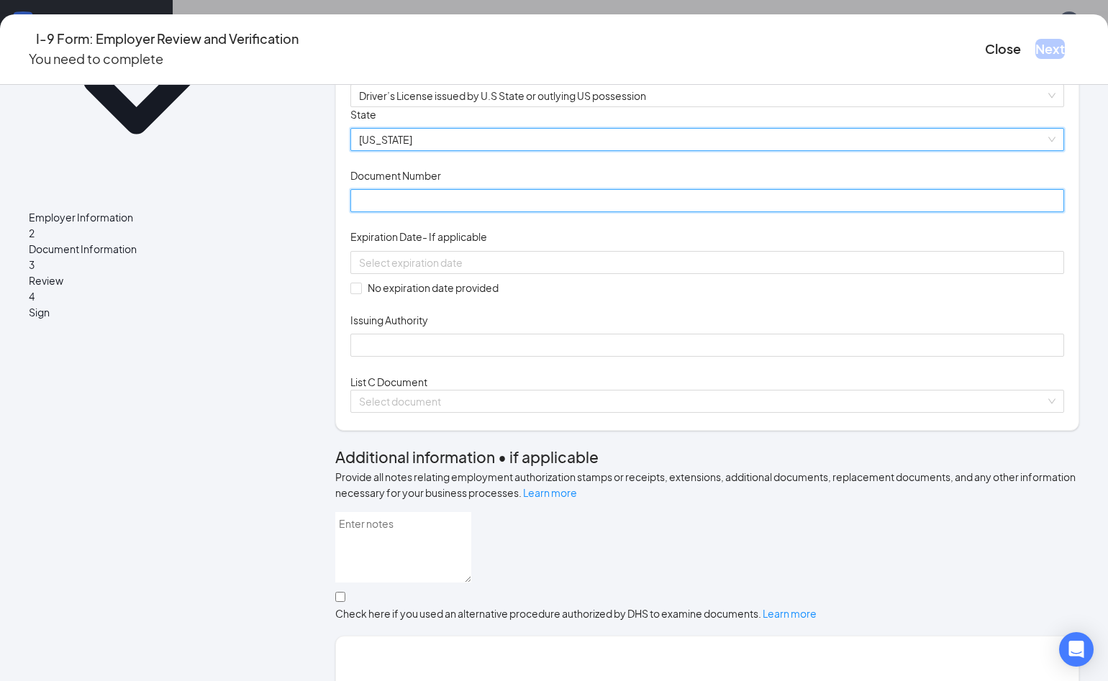
click at [432, 212] on input "Document Number" at bounding box center [707, 200] width 714 height 23
type input "VH828455"
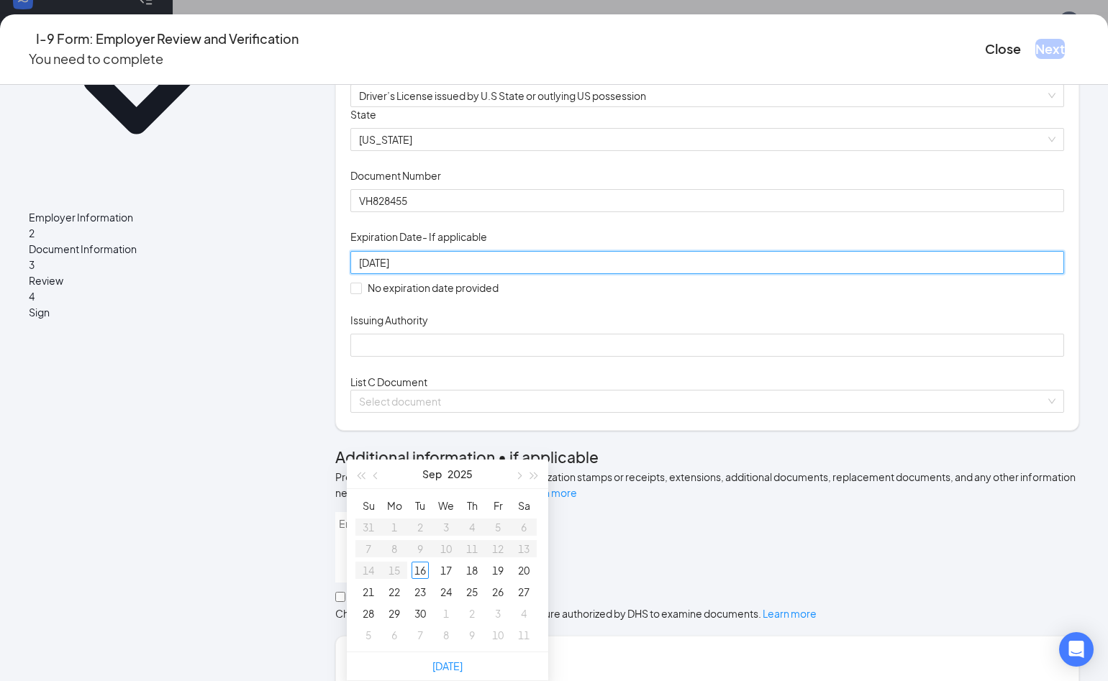
type input "07-25-2028"
click at [629, 358] on div "Document Title Driver’s License issued by U.S State or outlying US possession S…" at bounding box center [707, 232] width 714 height 250
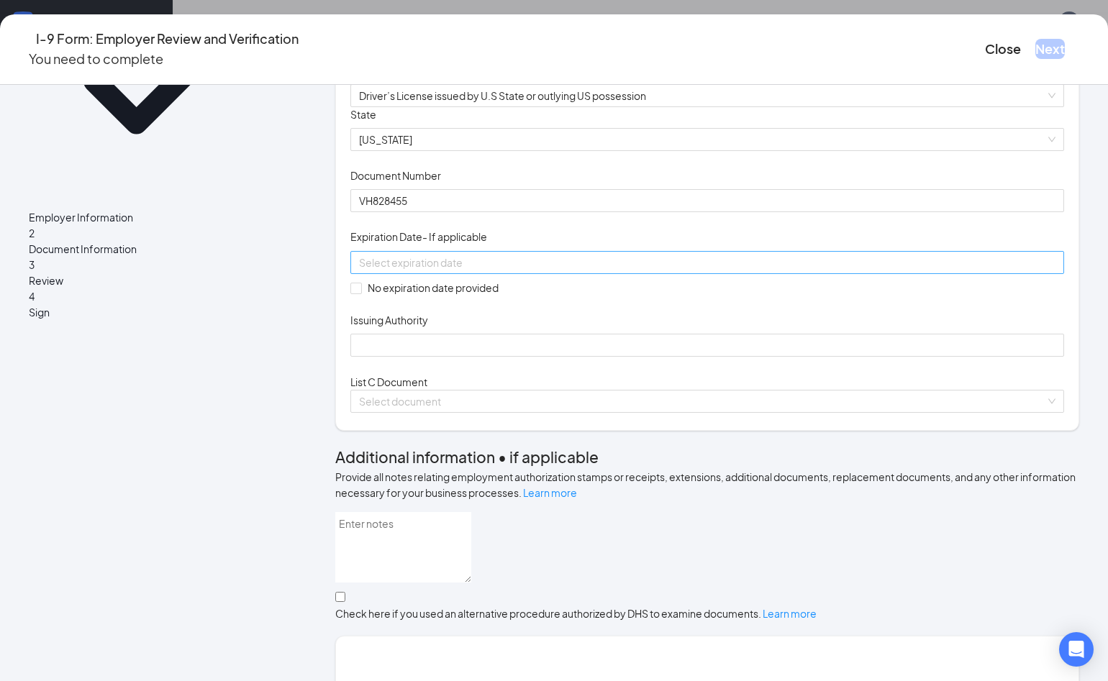
click at [519, 274] on div at bounding box center [707, 262] width 714 height 23
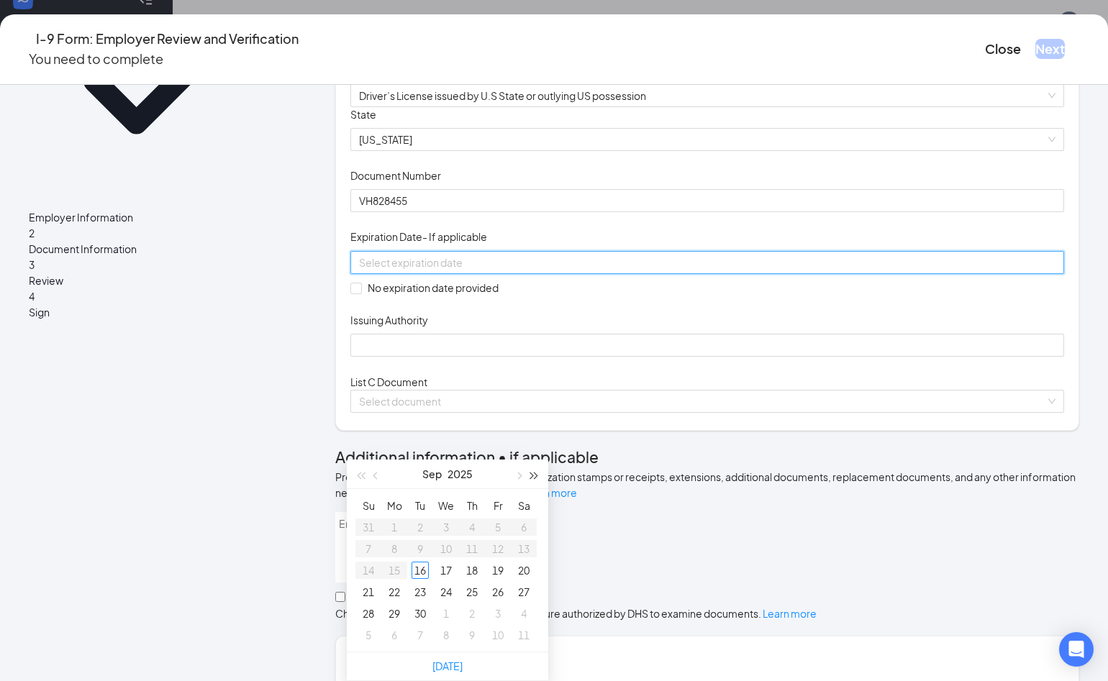
click at [532, 460] on button "button" at bounding box center [535, 474] width 16 height 29
type input "08/27/2028"
click at [379, 460] on button "button" at bounding box center [376, 474] width 16 height 29
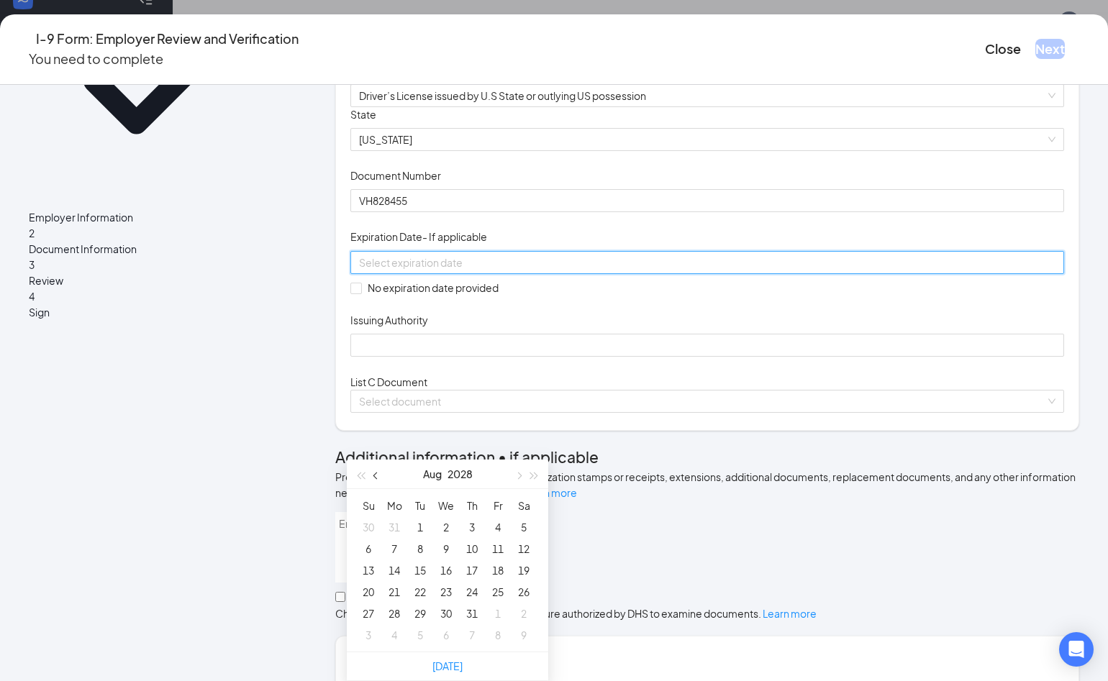
click at [379, 460] on button "button" at bounding box center [376, 474] width 16 height 29
type input "07/25/2028"
click at [423, 605] on div "25" at bounding box center [420, 613] width 17 height 17
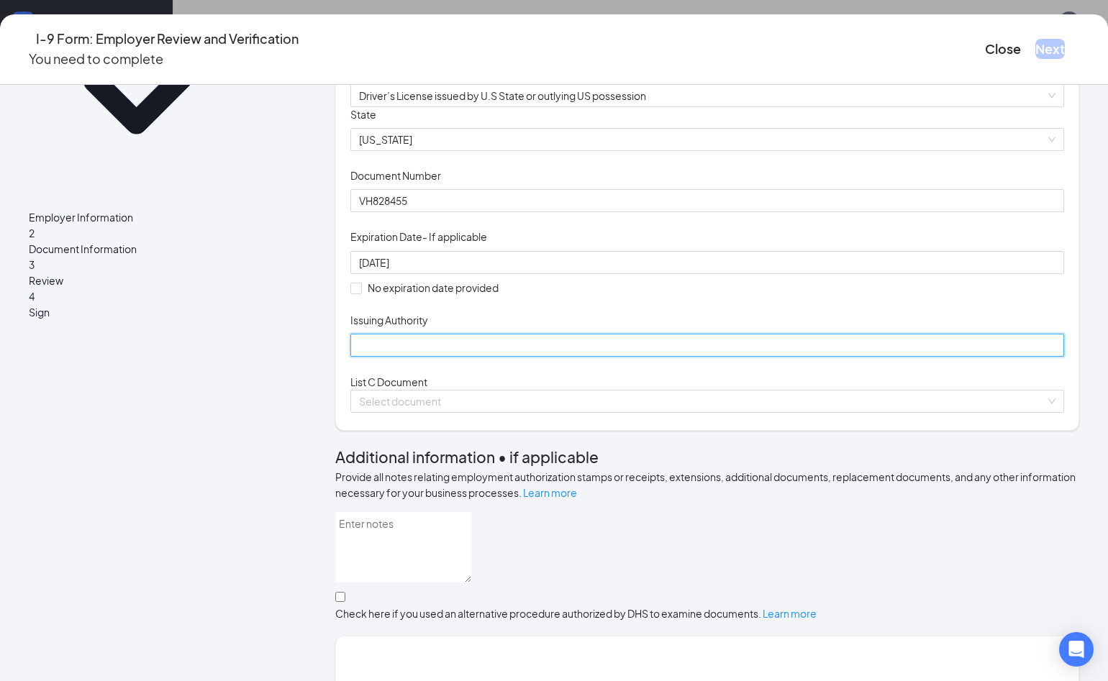
click at [423, 357] on input "Issuing Authority" at bounding box center [707, 345] width 714 height 23
click at [522, 357] on input "Ohio Dept. Of Transportation" at bounding box center [707, 345] width 714 height 23
type input "Ohio Dept. Of Transportation"
click at [719, 358] on div "Document Title Driver’s License issued by U.S State or outlying US possession S…" at bounding box center [707, 232] width 714 height 250
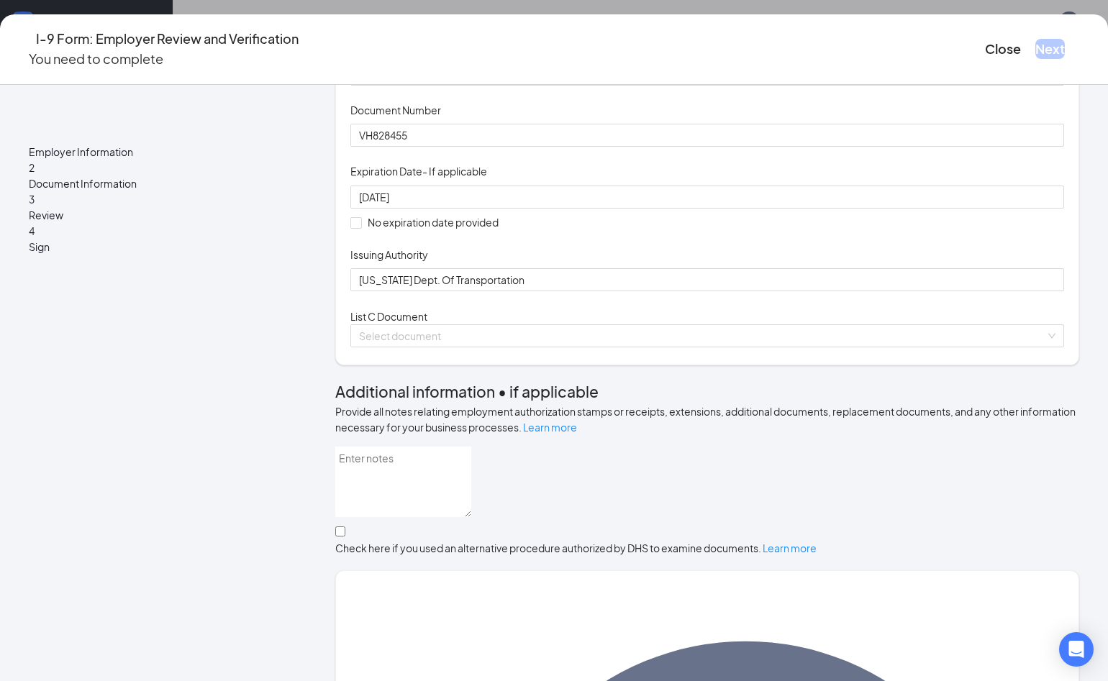
scroll to position [296, 0]
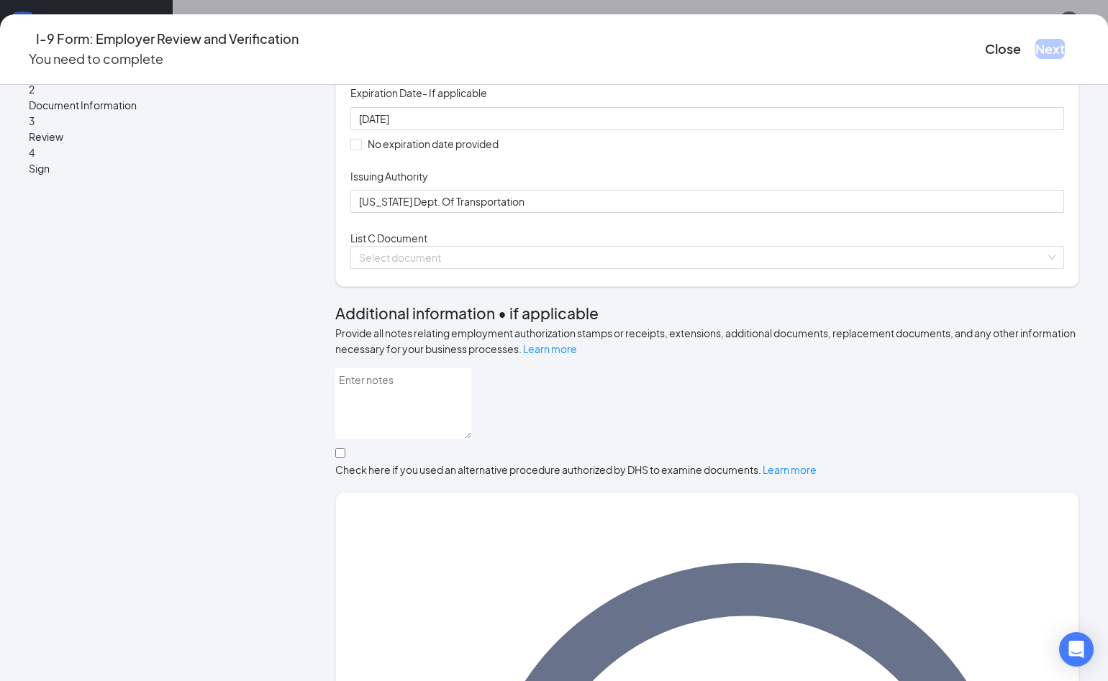
click at [498, 269] on div "List C Document Select document" at bounding box center [707, 249] width 714 height 39
drag, startPoint x: 498, startPoint y: 382, endPoint x: 497, endPoint y: 391, distance: 8.7
click at [497, 268] on input "search" at bounding box center [702, 258] width 686 height 22
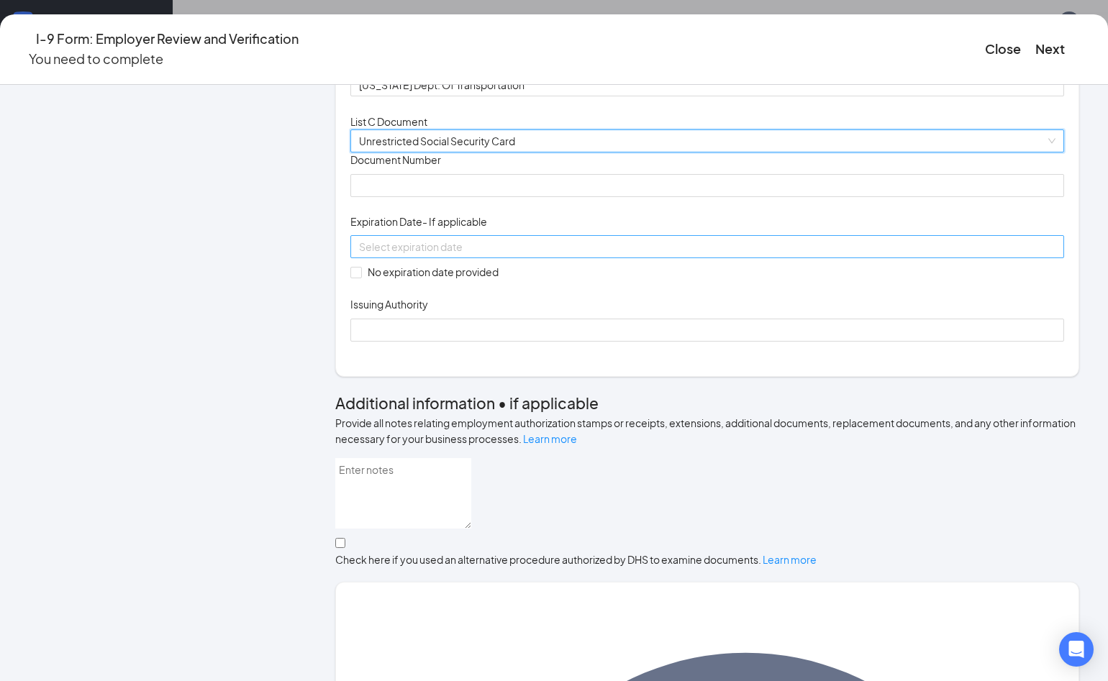
scroll to position [440, 0]
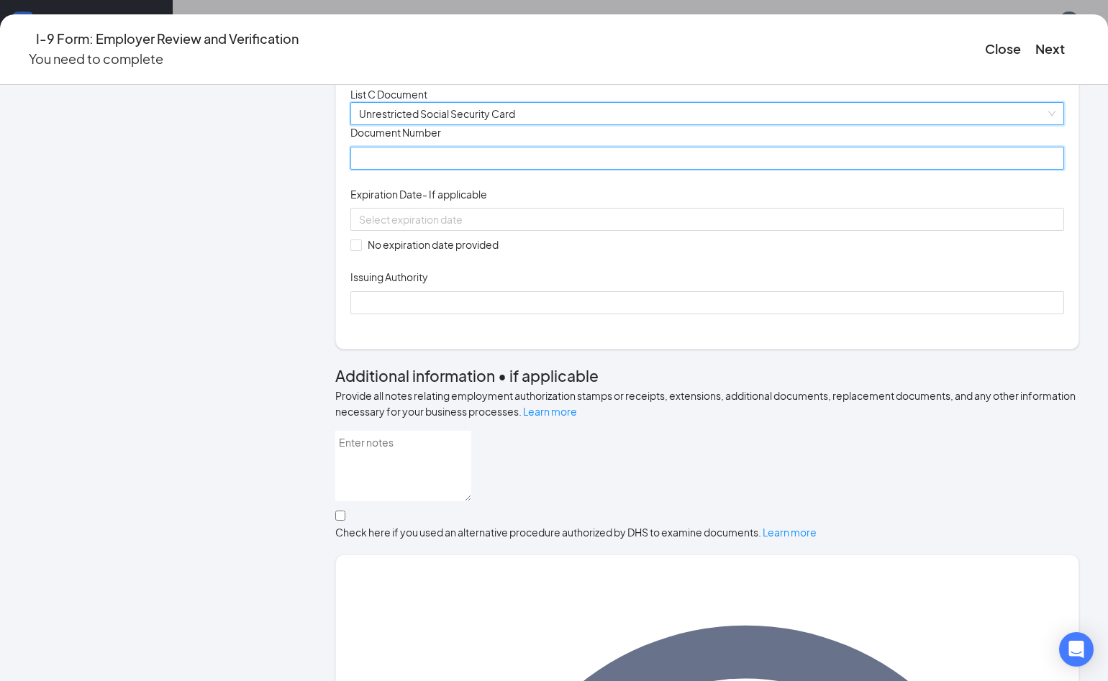
click at [423, 170] on input "Document Number" at bounding box center [707, 158] width 714 height 23
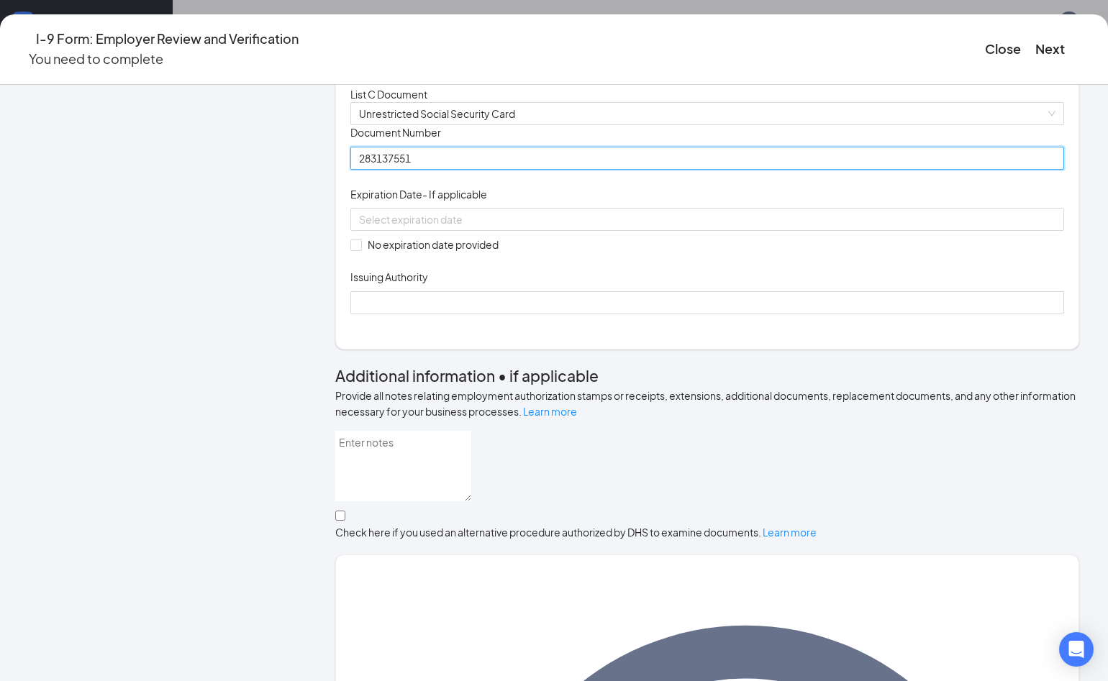
type input "283137551"
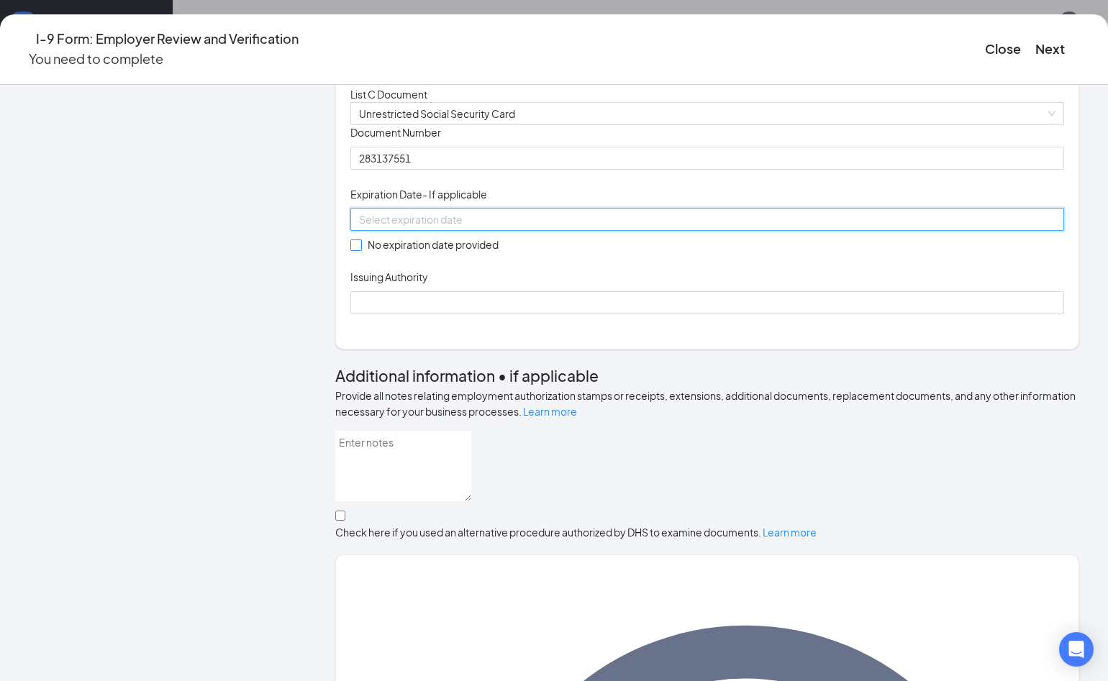
click at [362, 253] on span "No expiration date provided" at bounding box center [433, 245] width 142 height 16
click at [360, 250] on input "No expiration date provided" at bounding box center [355, 245] width 10 height 10
checkbox input "true"
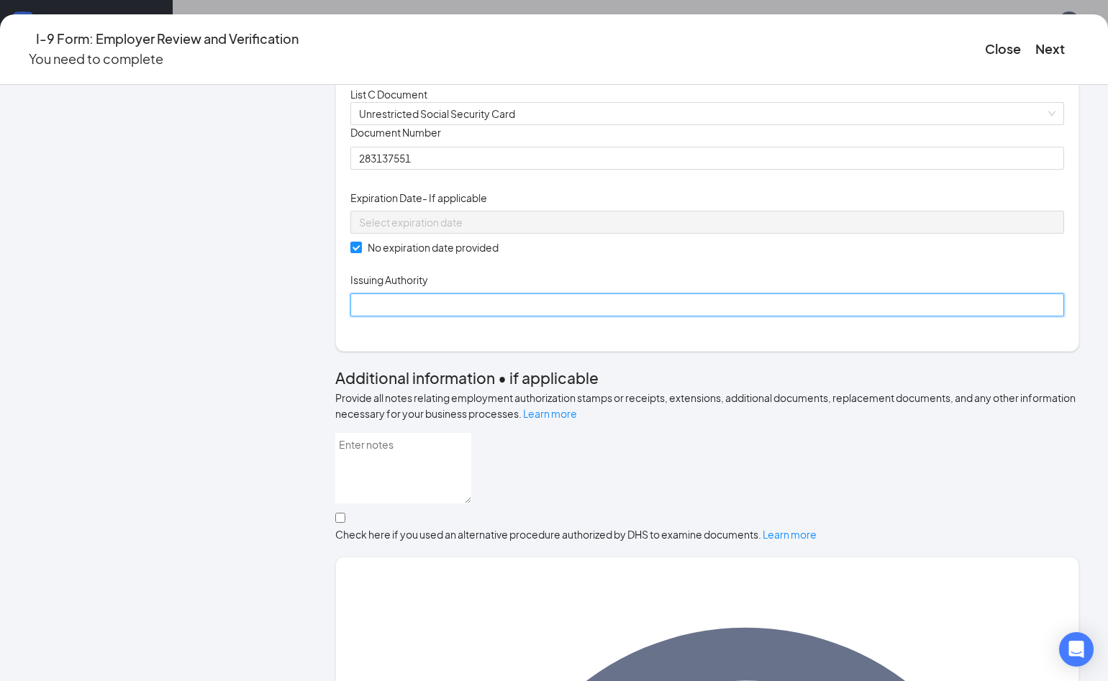
click at [408, 317] on input "Issuing Authority" at bounding box center [707, 305] width 714 height 23
click at [463, 317] on input "Social Security" at bounding box center [707, 305] width 714 height 23
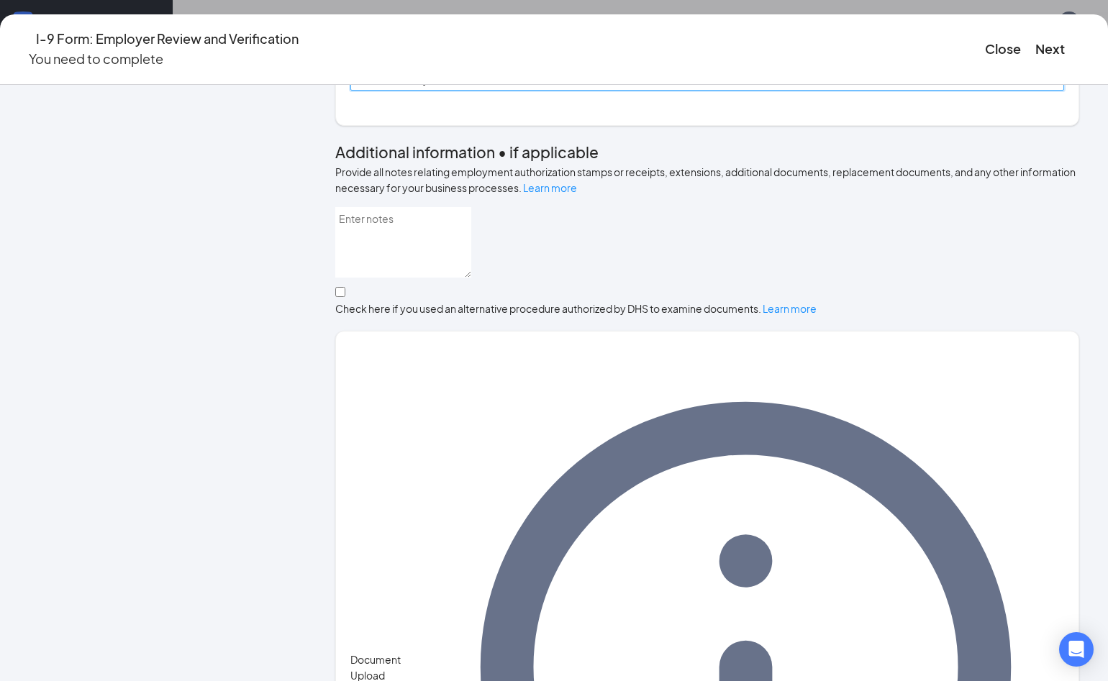
scroll to position [669, 0]
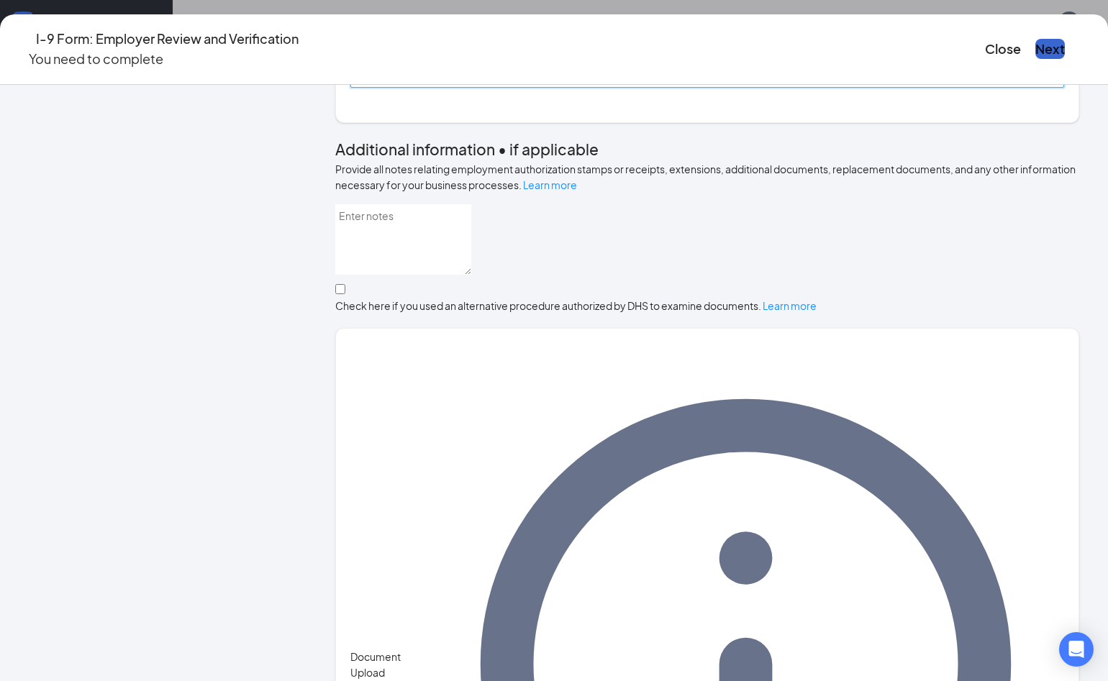
type input "Social Security admin"
click at [1035, 50] on button "Next" at bounding box center [1049, 49] width 29 height 20
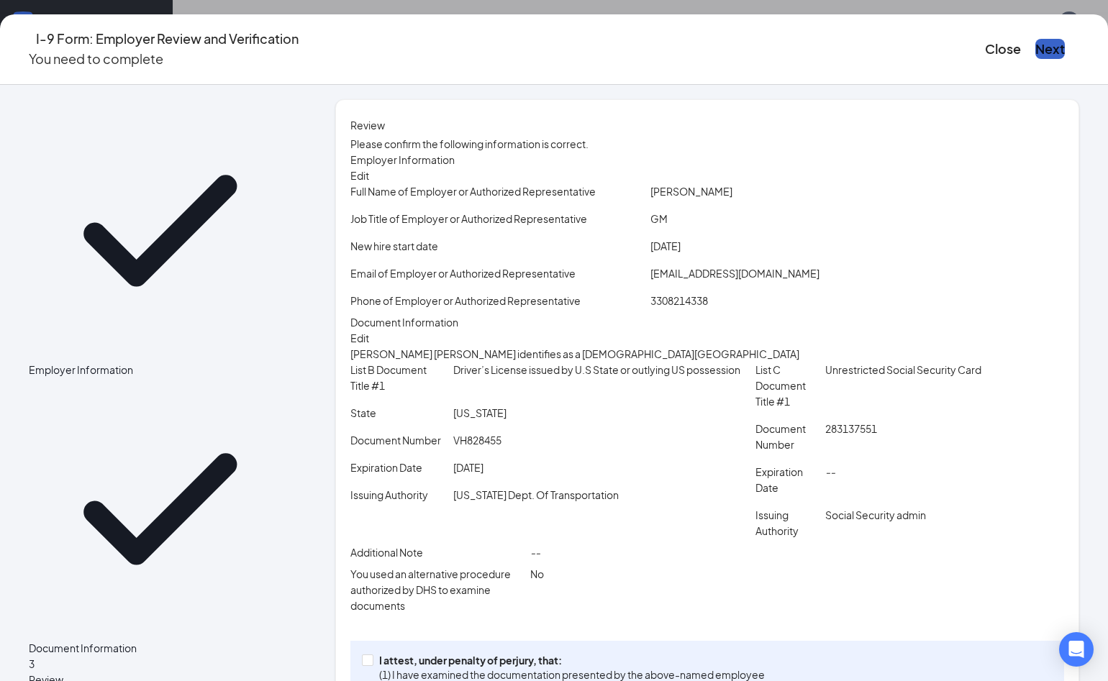
scroll to position [308, 0]
click at [1035, 44] on button "Next" at bounding box center [1049, 49] width 29 height 20
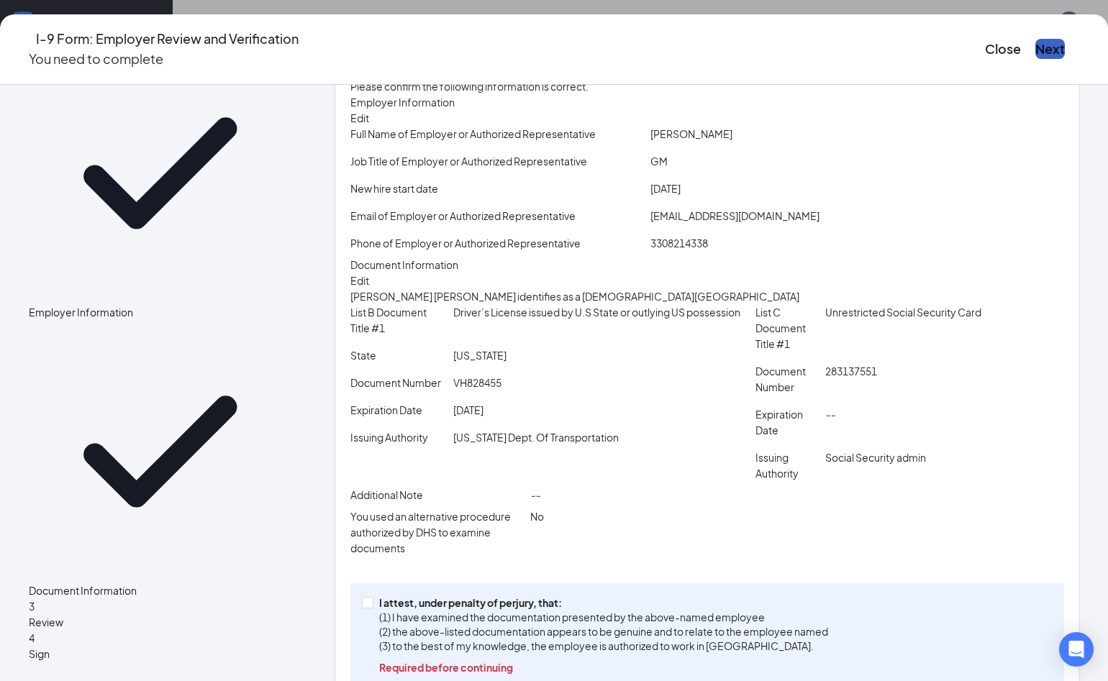
scroll to position [173, 0]
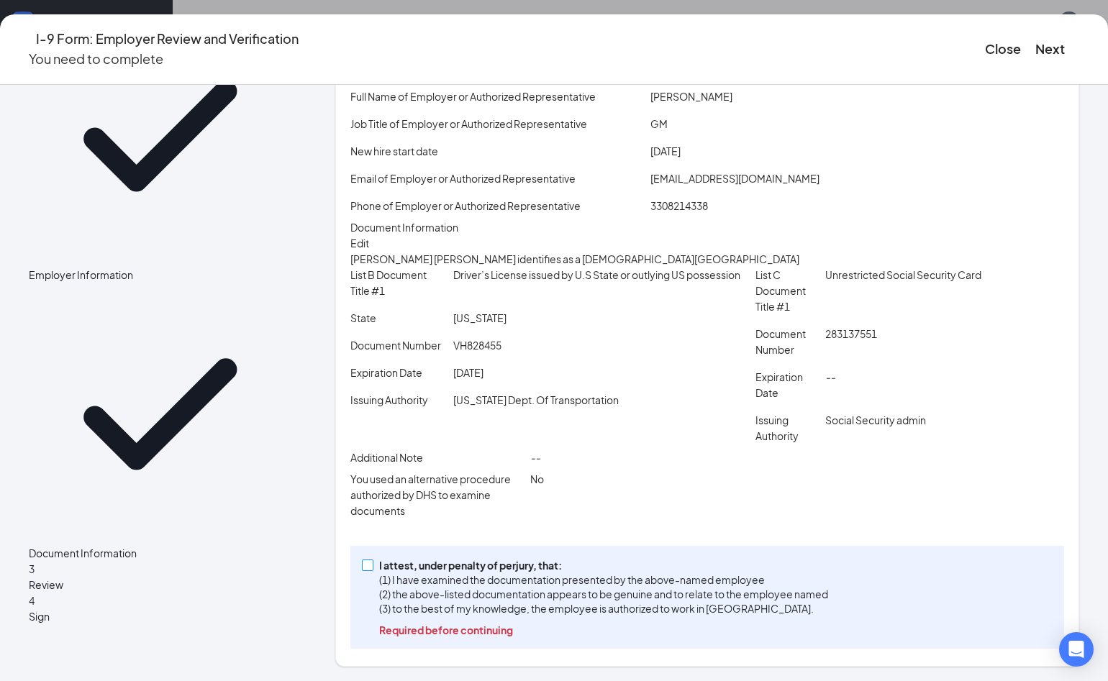
click at [390, 560] on p "I attest, under penalty of perjury, that:" at bounding box center [603, 565] width 449 height 14
click at [372, 560] on input "I attest, under penalty of perjury, that: (1) I have examined the documentation…" at bounding box center [367, 565] width 10 height 10
checkbox input "true"
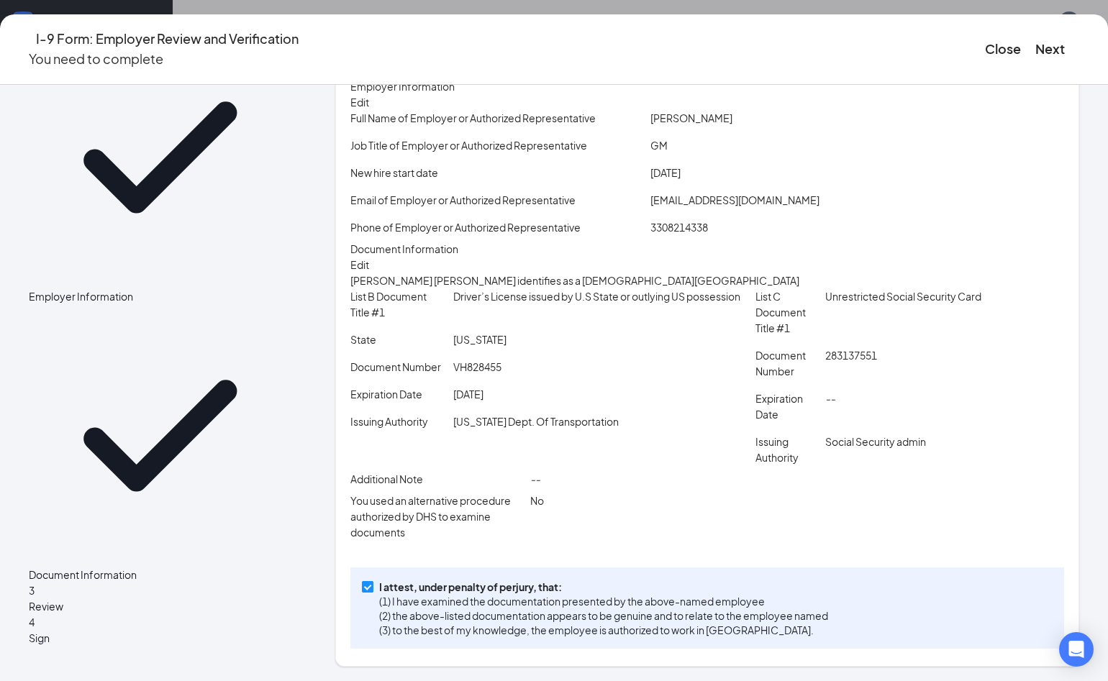
scroll to position [152, 0]
click at [1035, 39] on button "Next" at bounding box center [1049, 49] width 29 height 20
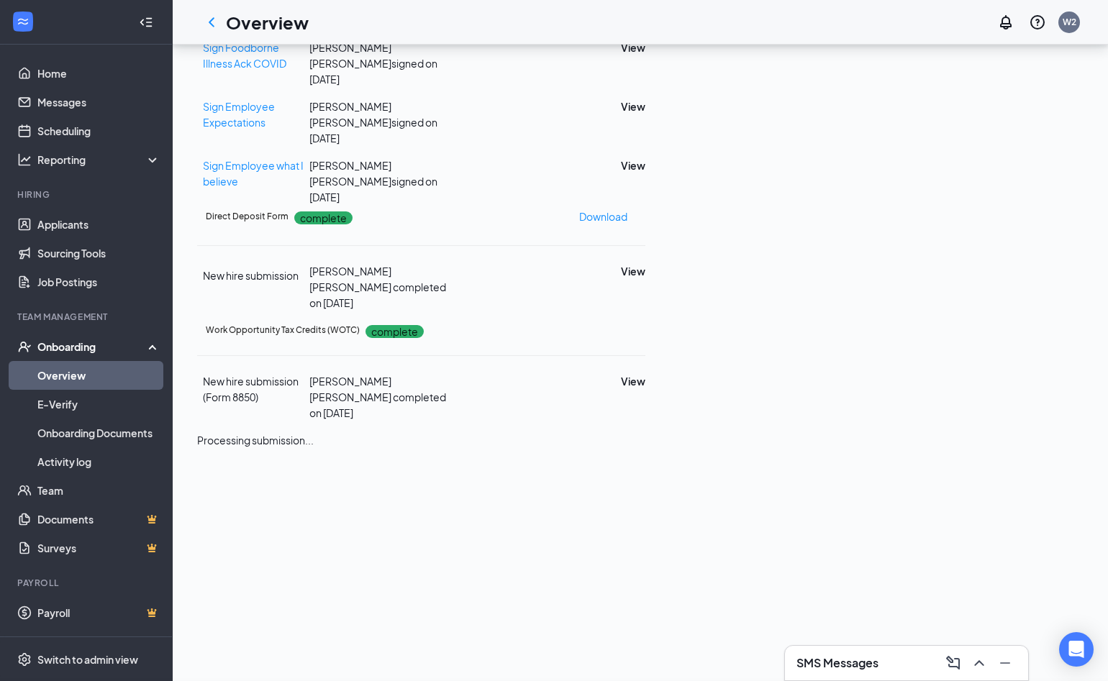
scroll to position [38, 0]
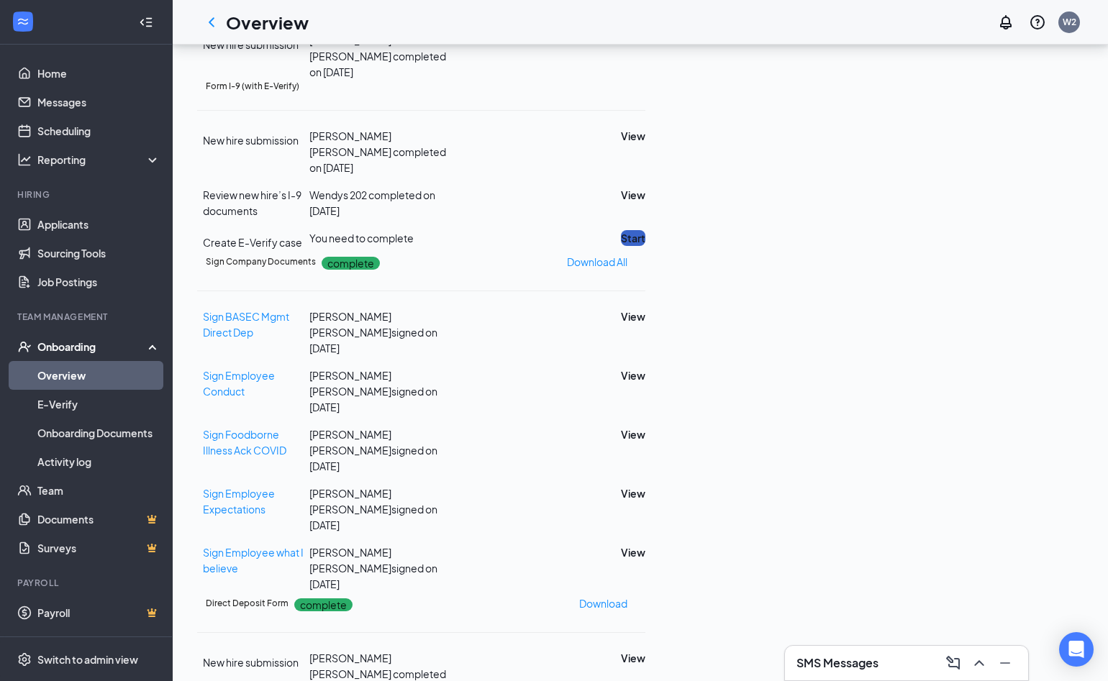
click at [645, 246] on button "Start" at bounding box center [633, 238] width 24 height 16
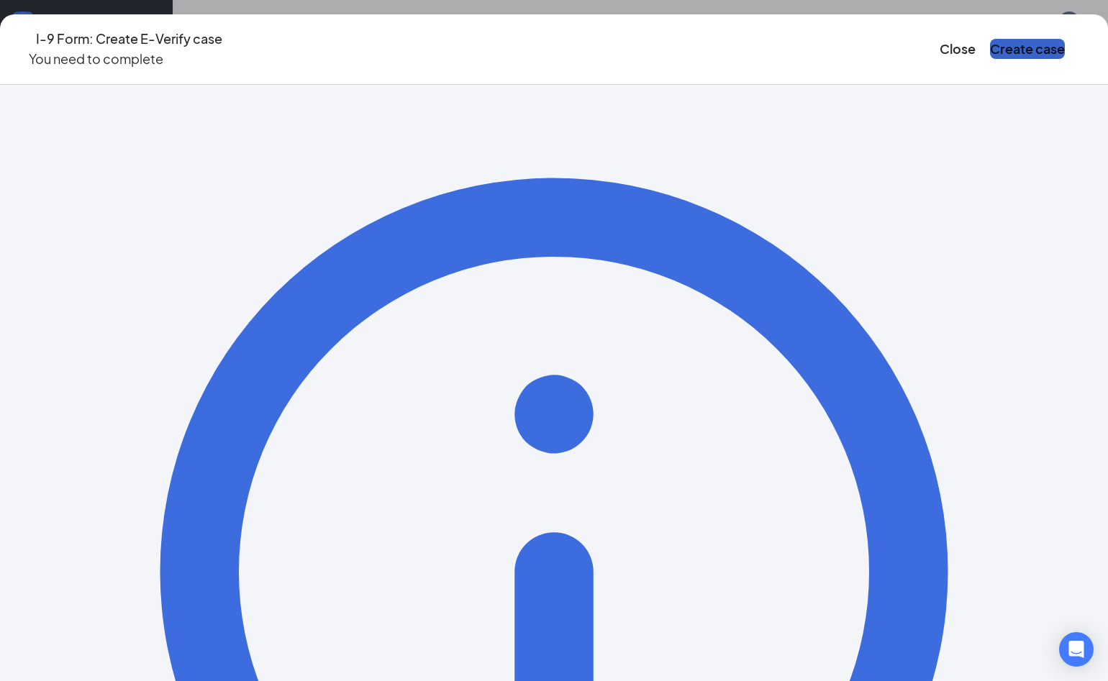
click at [1012, 46] on button "Create case" at bounding box center [1027, 49] width 75 height 20
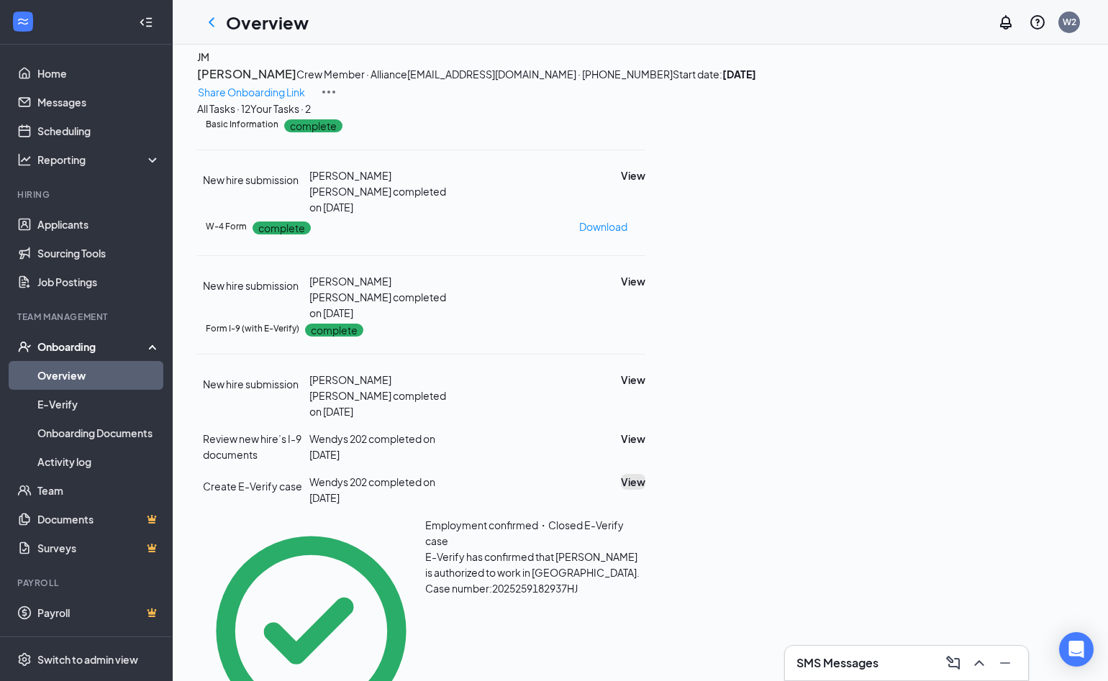
scroll to position [0, 0]
